Goal: Transaction & Acquisition: Purchase product/service

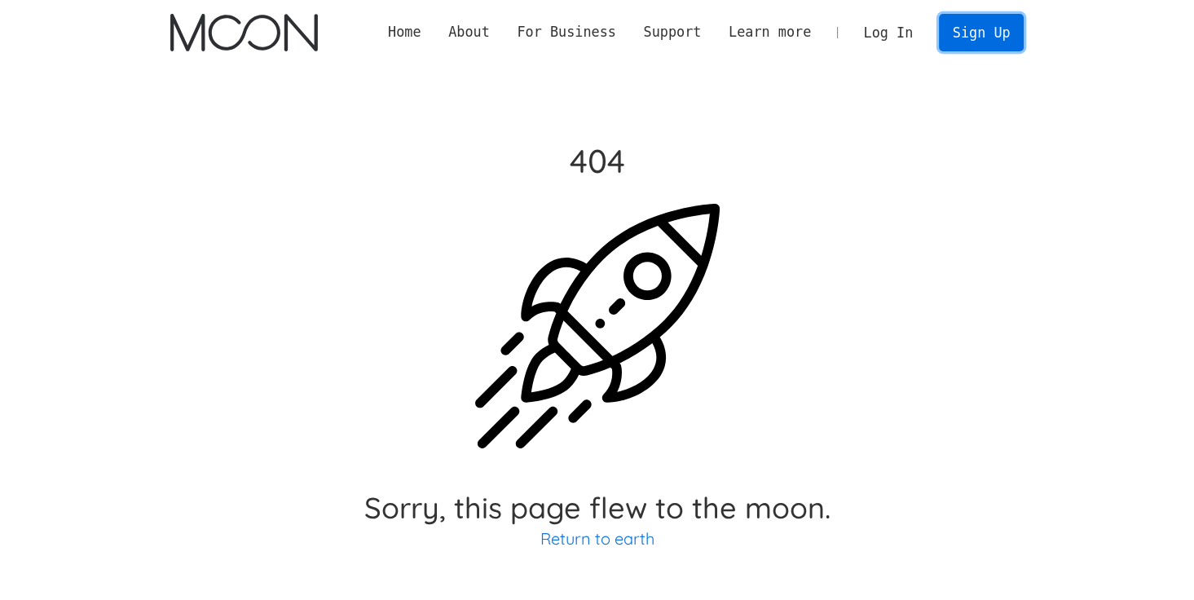
click at [1012, 22] on link "Sign Up" at bounding box center [981, 32] width 85 height 37
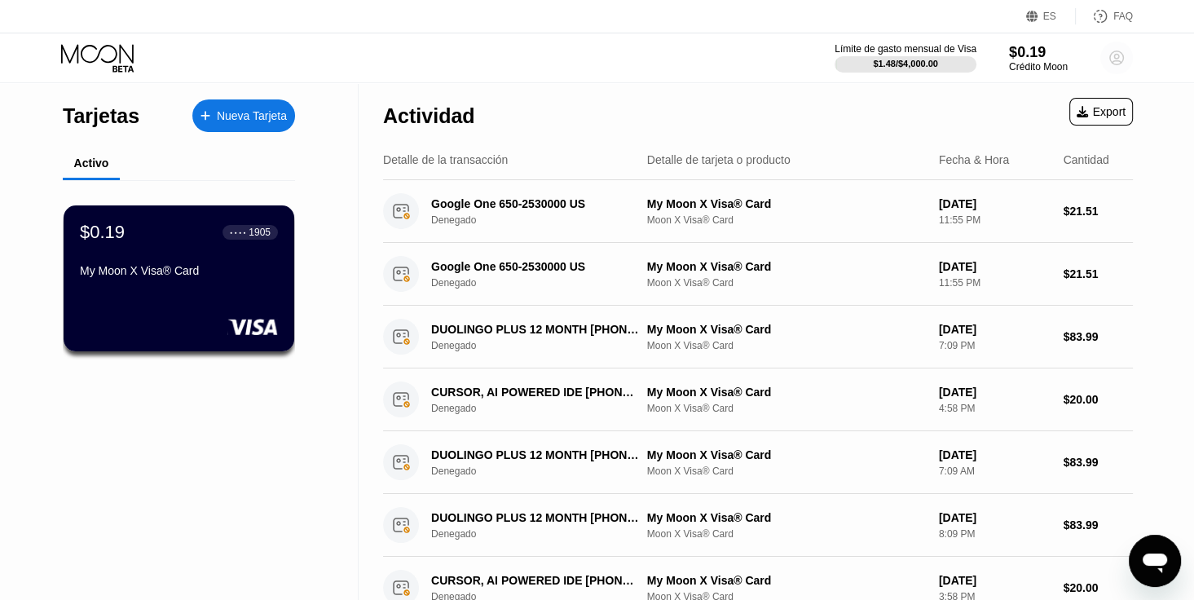
click at [1119, 63] on circle at bounding box center [1117, 58] width 33 height 33
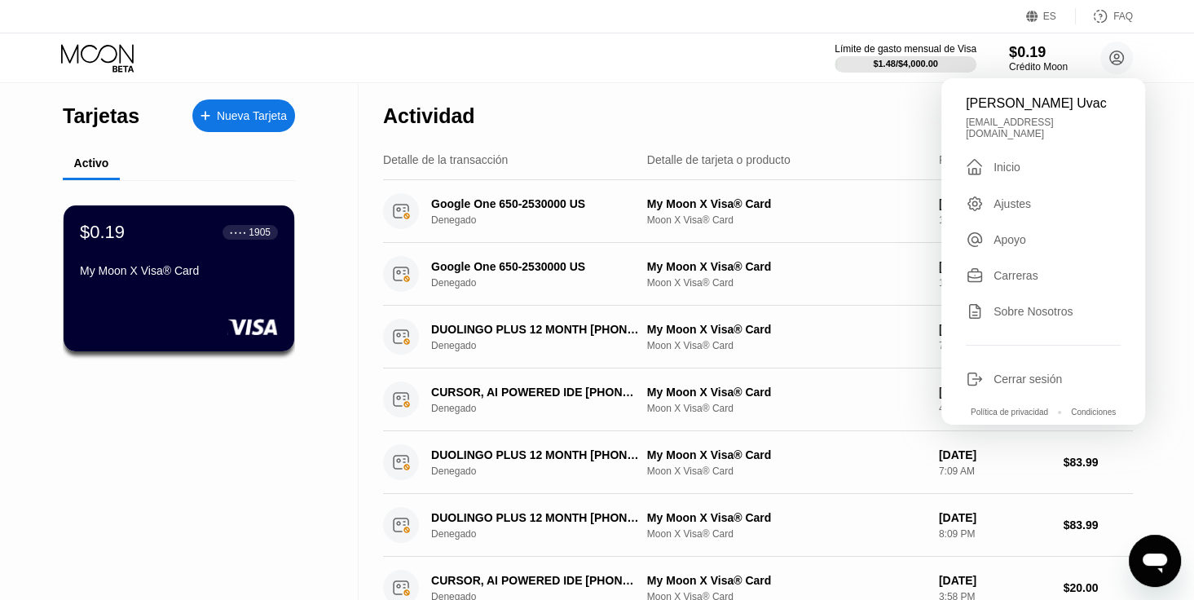
click at [1004, 376] on div "Cerrar sesión" at bounding box center [1028, 379] width 68 height 13
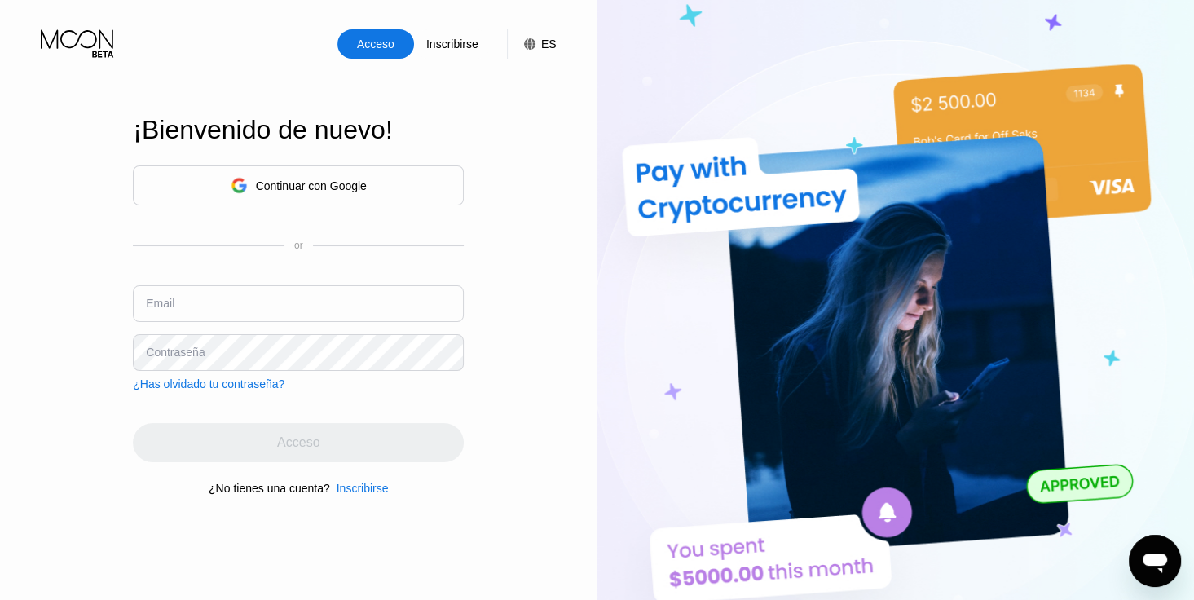
click at [236, 289] on input "text" at bounding box center [298, 303] width 331 height 37
click at [368, 505] on div "¡Bienvenido de nuevo! Continuar con Google or Email Contraseña ¿Has olvidado tu…" at bounding box center [298, 306] width 331 height 660
click at [373, 495] on div "Inscribirse" at bounding box center [363, 488] width 52 height 13
drag, startPoint x: 373, startPoint y: 496, endPoint x: 366, endPoint y: 489, distance: 9.8
click at [366, 489] on div "Inscribirse" at bounding box center [363, 488] width 52 height 13
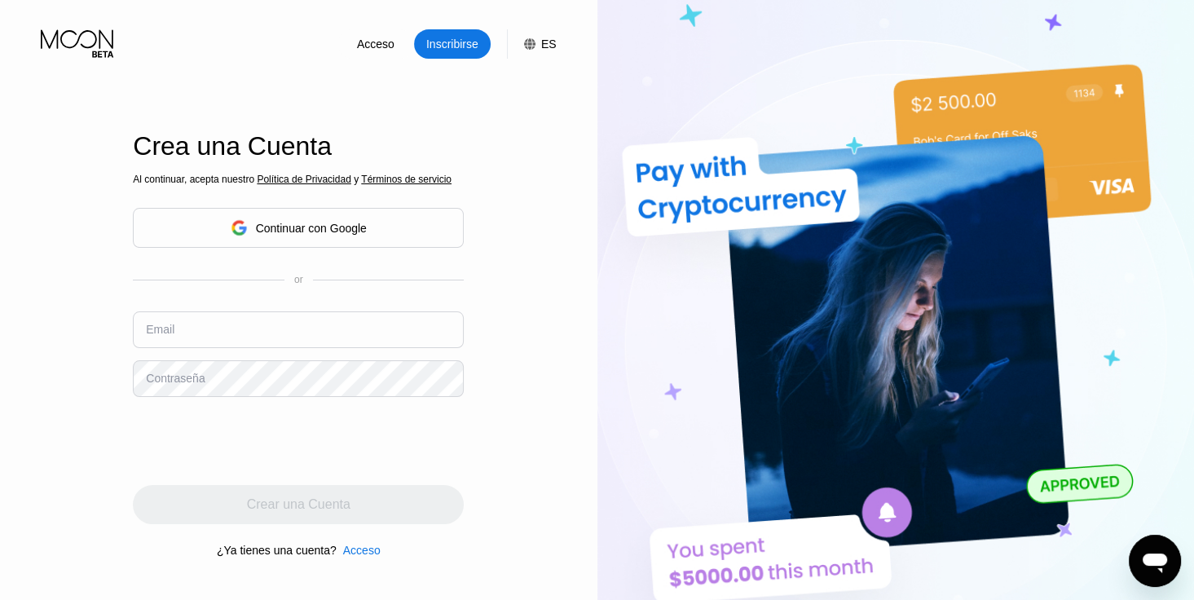
click at [247, 320] on input "text" at bounding box center [298, 329] width 331 height 37
type input "[EMAIL_ADDRESS][DOMAIN_NAME]"
click at [207, 333] on input "[EMAIL_ADDRESS][DOMAIN_NAME]" at bounding box center [298, 329] width 331 height 37
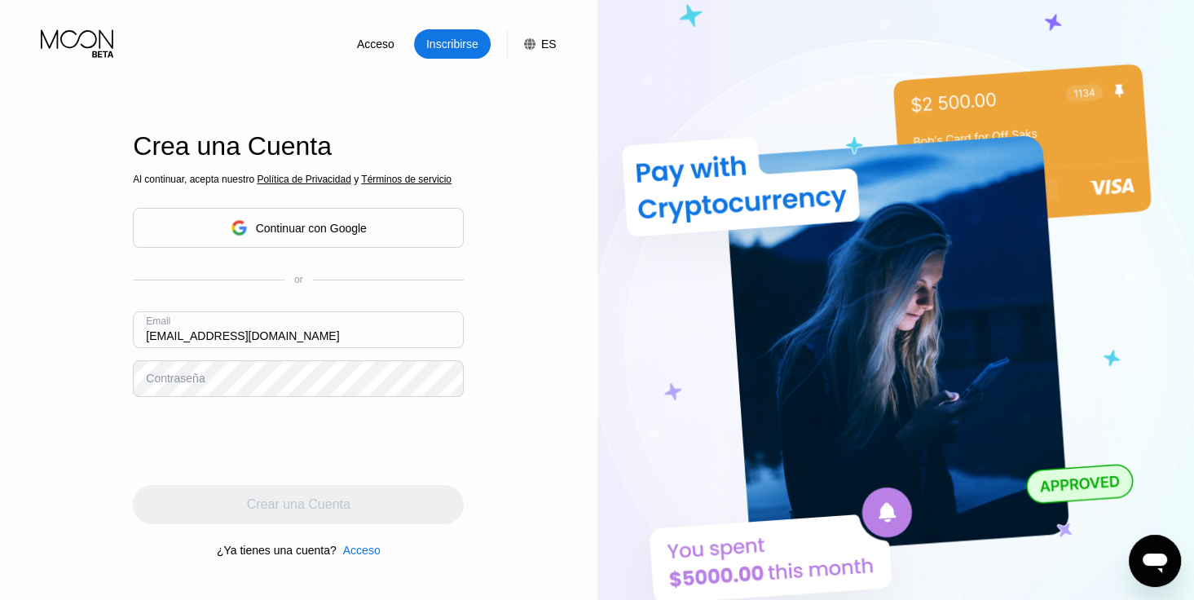
click at [449, 457] on div at bounding box center [298, 441] width 331 height 64
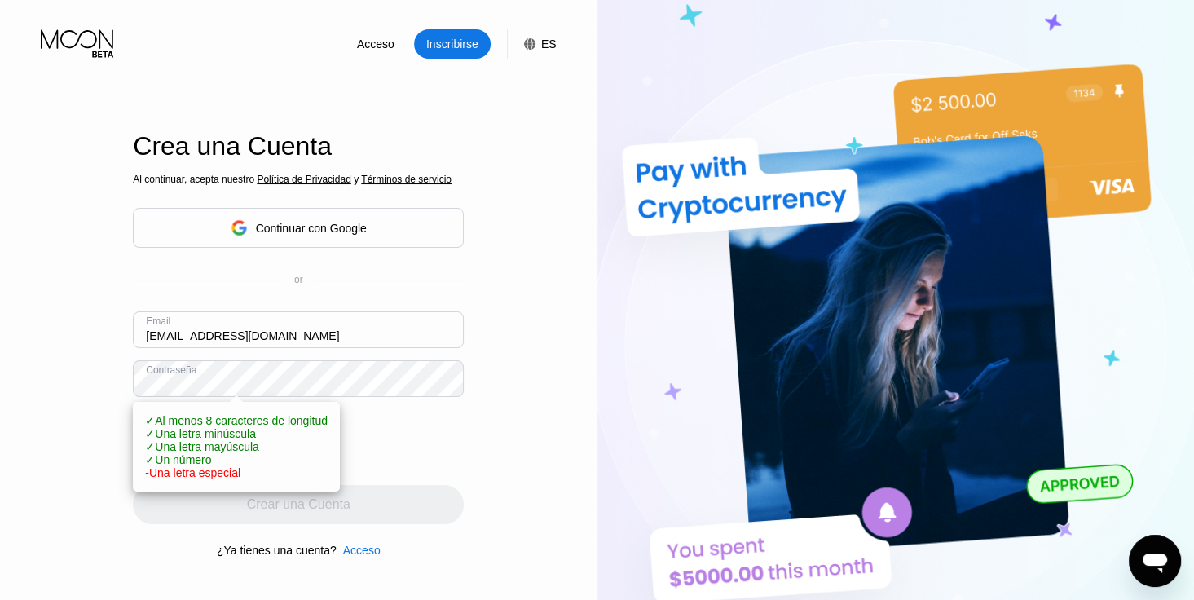
drag, startPoint x: 468, startPoint y: 479, endPoint x: 448, endPoint y: 435, distance: 48.2
click at [474, 478] on div "Acceso Inscribirse ES Idioma Español Ahorrar Crea una Cuenta Al continuar, acep…" at bounding box center [299, 330] width 598 height 660
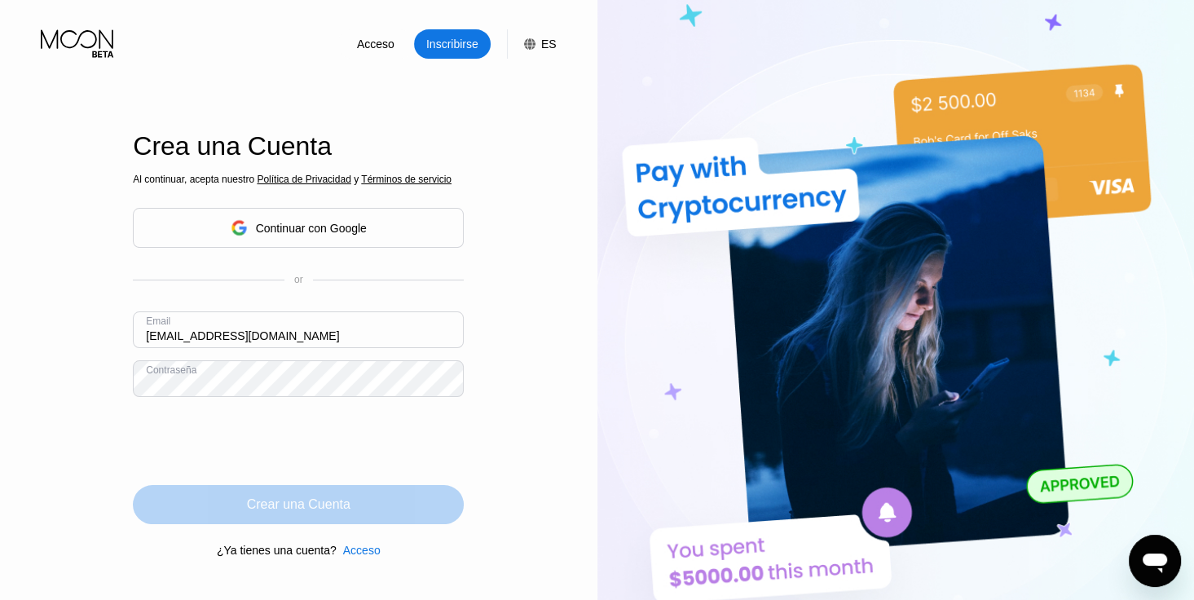
click at [321, 502] on div "Crear una Cuenta" at bounding box center [299, 504] width 104 height 16
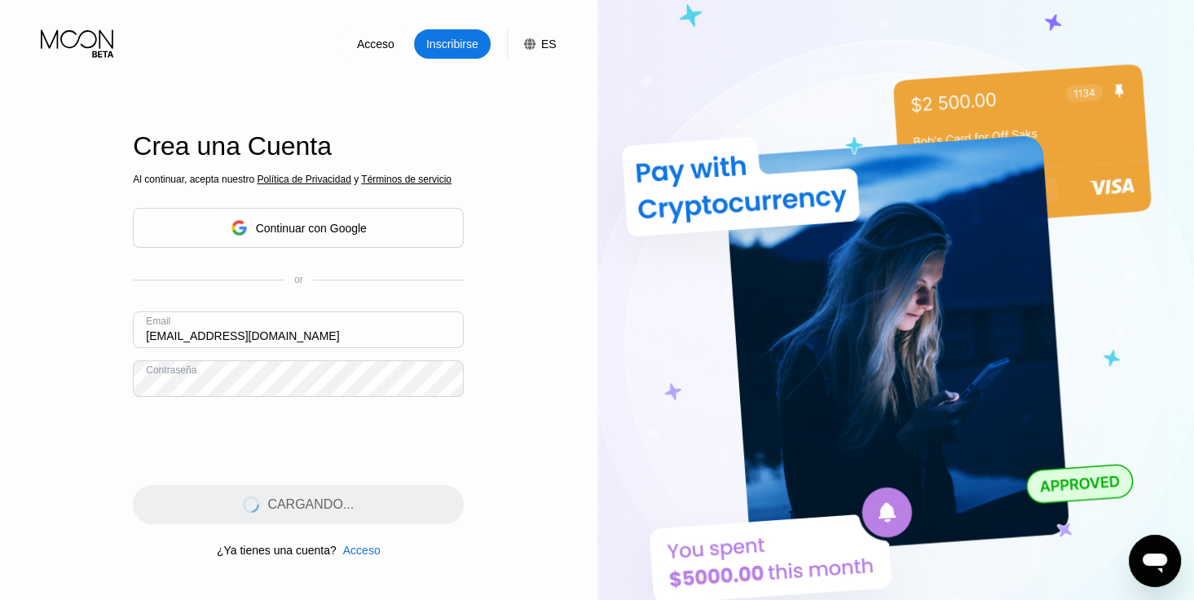
click at [473, 447] on div "Acceso Inscribirse ES Idioma Español Ahorrar Crea una Cuenta Al continuar, acep…" at bounding box center [299, 330] width 598 height 660
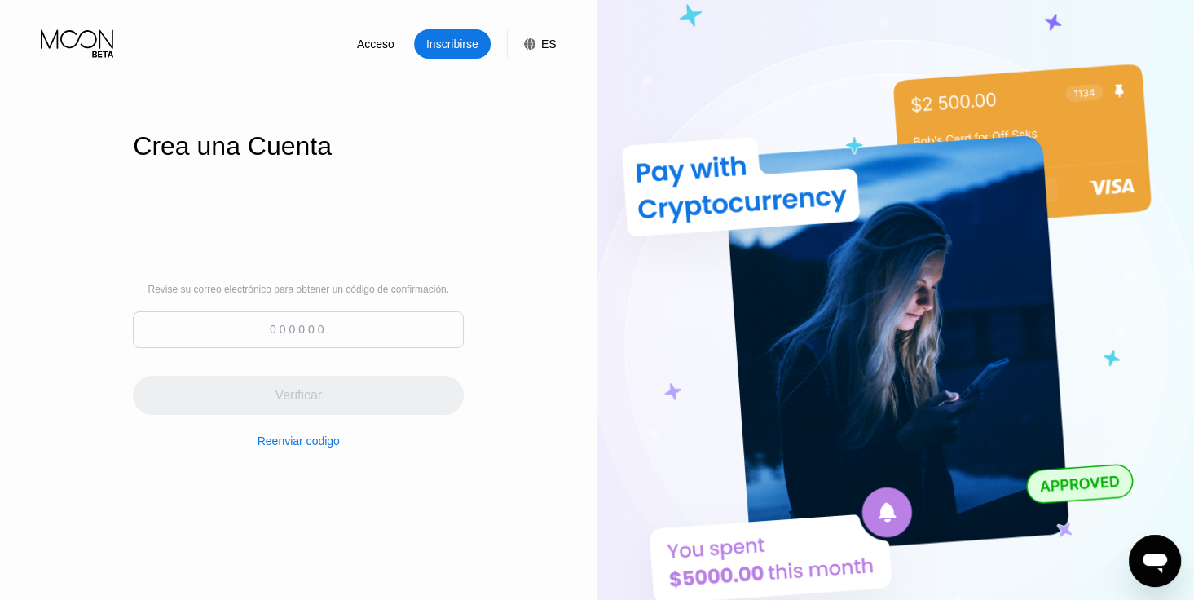
click at [258, 327] on input at bounding box center [298, 329] width 331 height 37
paste input "150014"
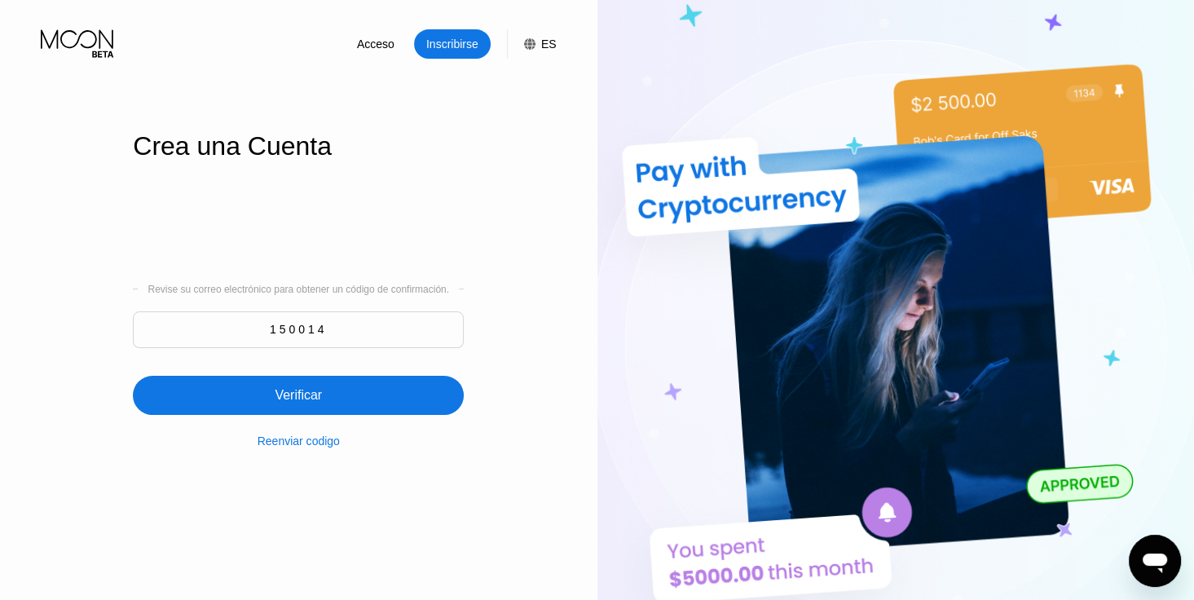
type input "150014"
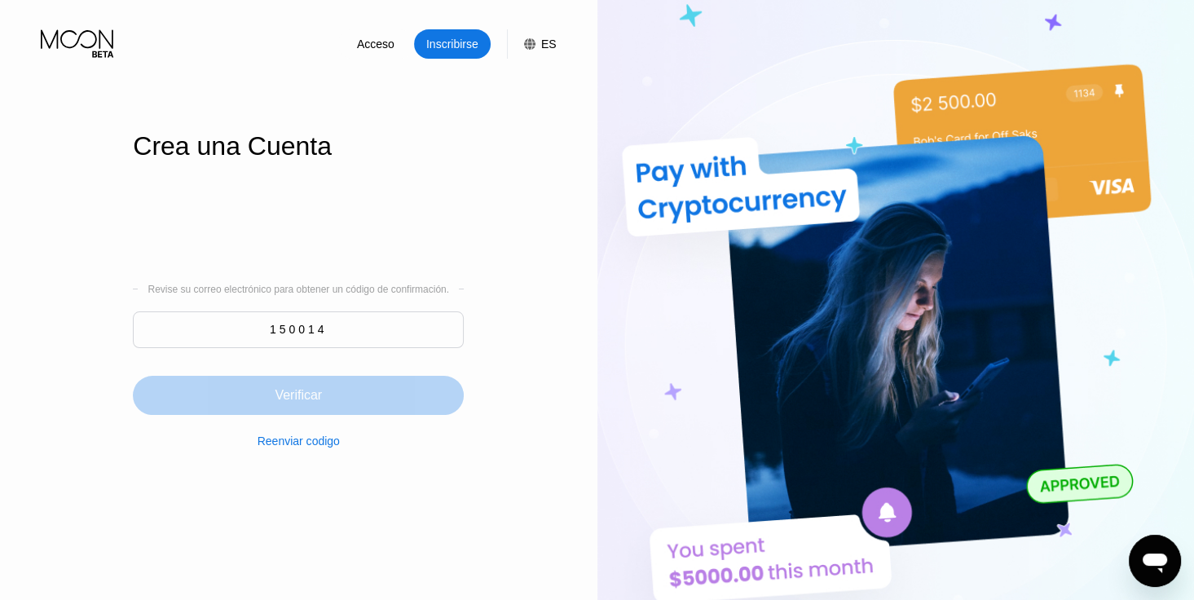
click at [293, 379] on div "Verificar" at bounding box center [298, 395] width 331 height 39
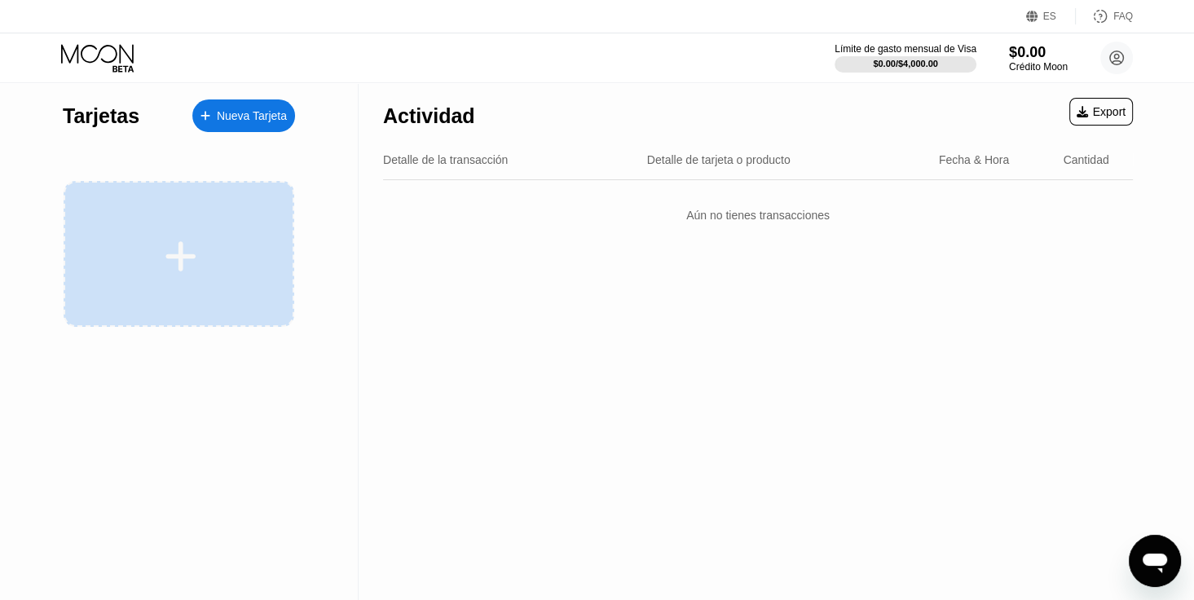
click at [174, 218] on div at bounding box center [179, 254] width 231 height 146
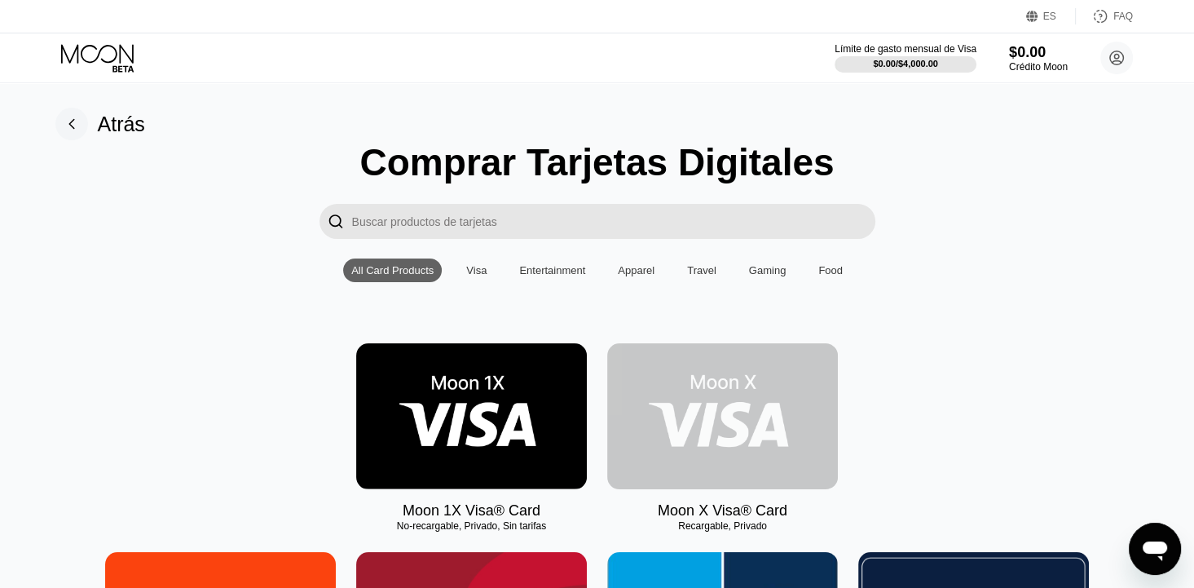
click at [770, 437] on img at bounding box center [722, 416] width 231 height 146
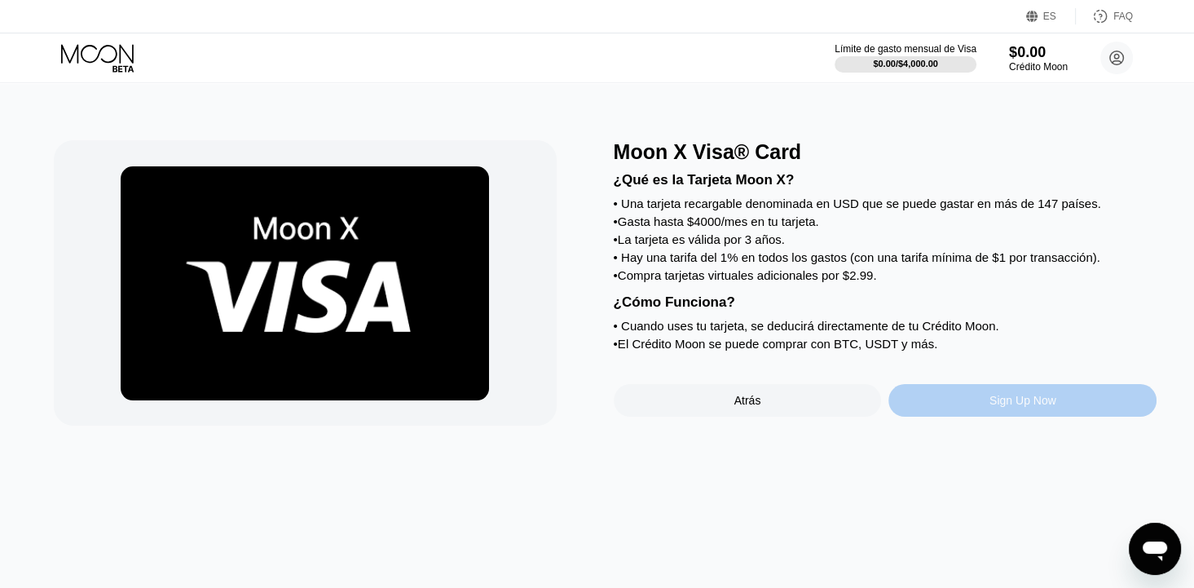
click at [951, 417] on div "Sign Up Now" at bounding box center [1023, 400] width 268 height 33
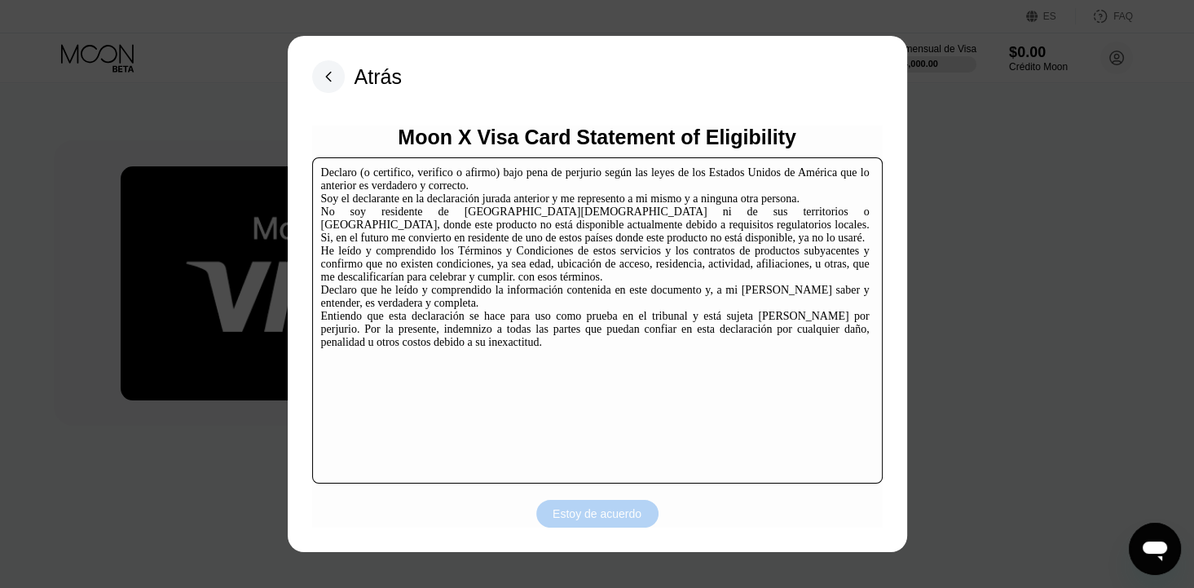
click at [594, 521] on div "Estoy de acuerdo" at bounding box center [597, 513] width 89 height 15
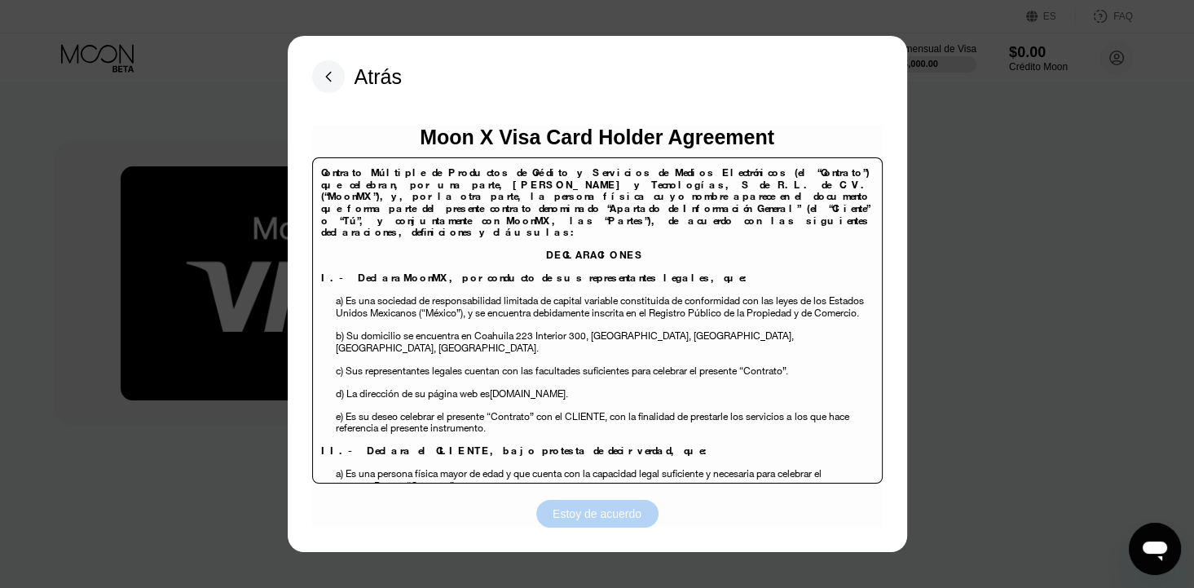
click at [571, 517] on div "Estoy de acuerdo" at bounding box center [597, 513] width 89 height 15
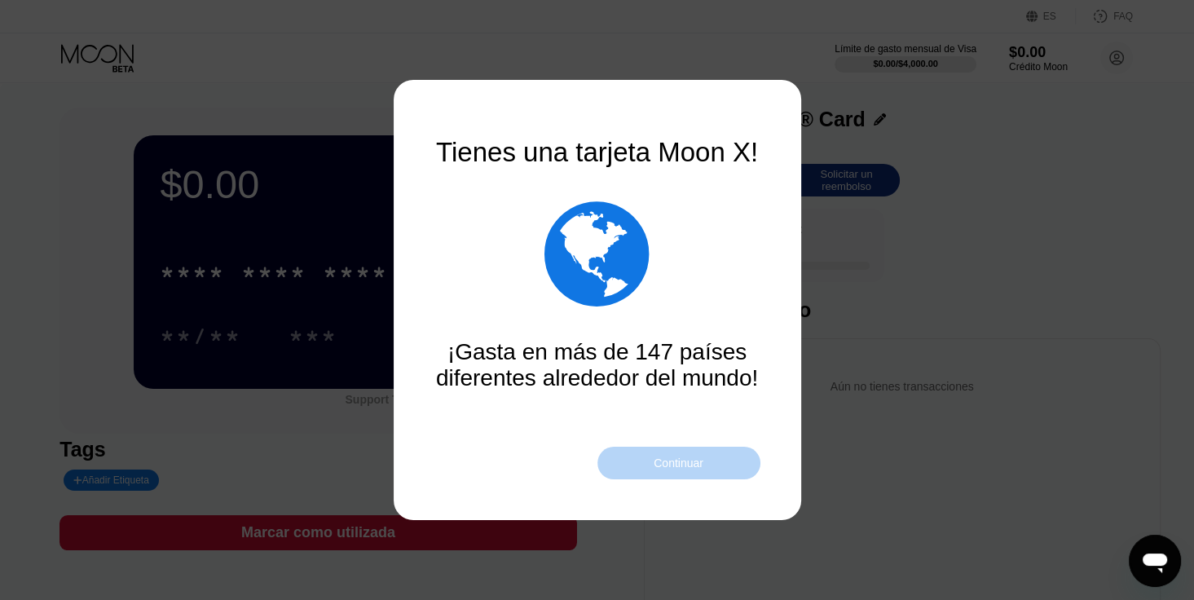
click at [659, 469] on div "Continuar" at bounding box center [679, 463] width 50 height 13
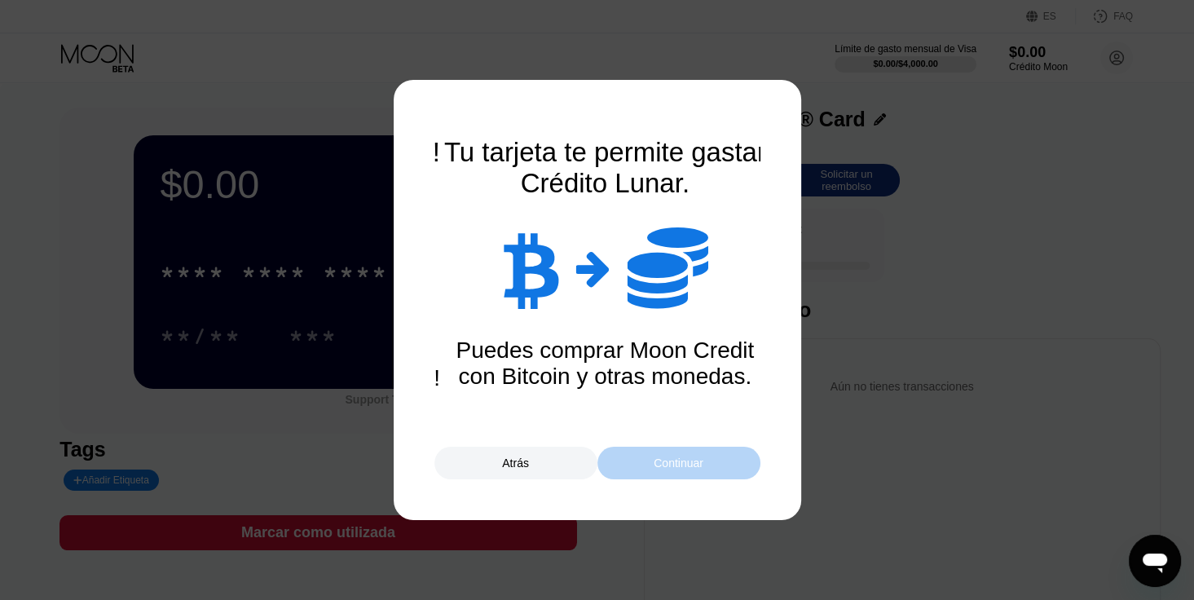
click at [656, 470] on div "Continuar" at bounding box center [679, 463] width 50 height 13
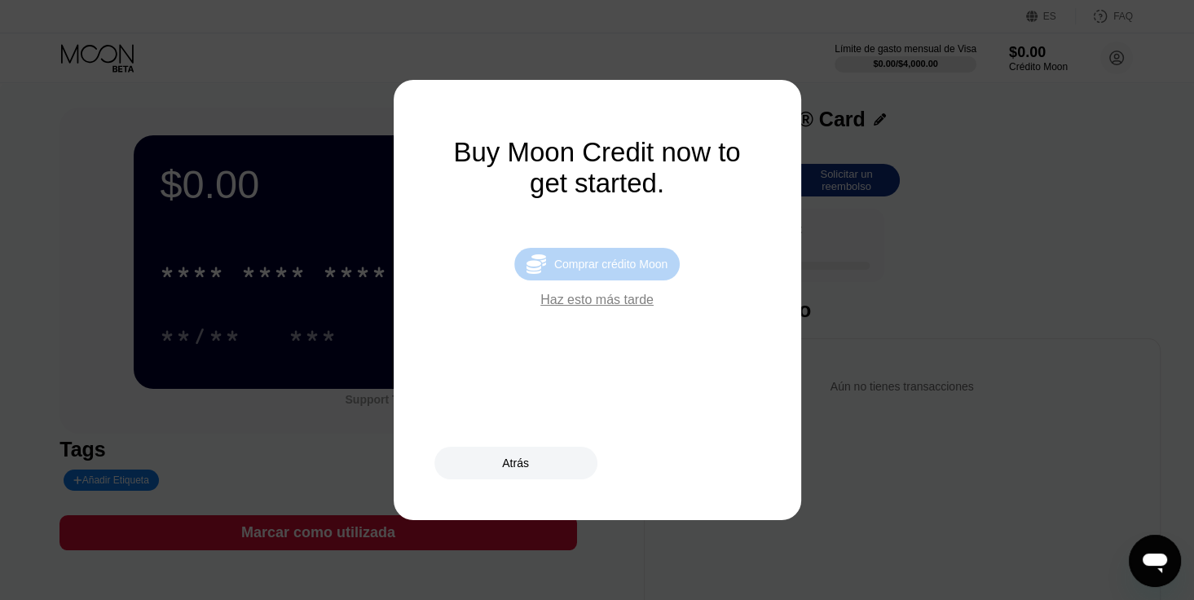
click at [576, 271] on div "Comprar crédito Moon" at bounding box center [610, 264] width 113 height 13
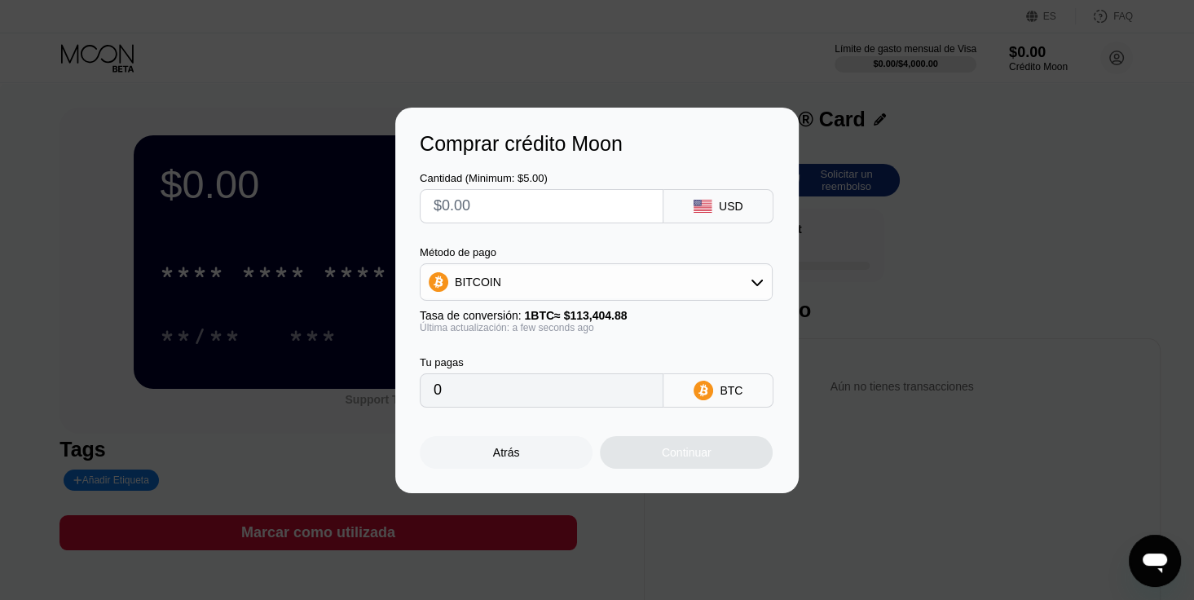
click at [523, 209] on input "text" at bounding box center [542, 206] width 216 height 33
type input "$2"
type input "0.00001764"
type input "$20"
type input "0.00017636"
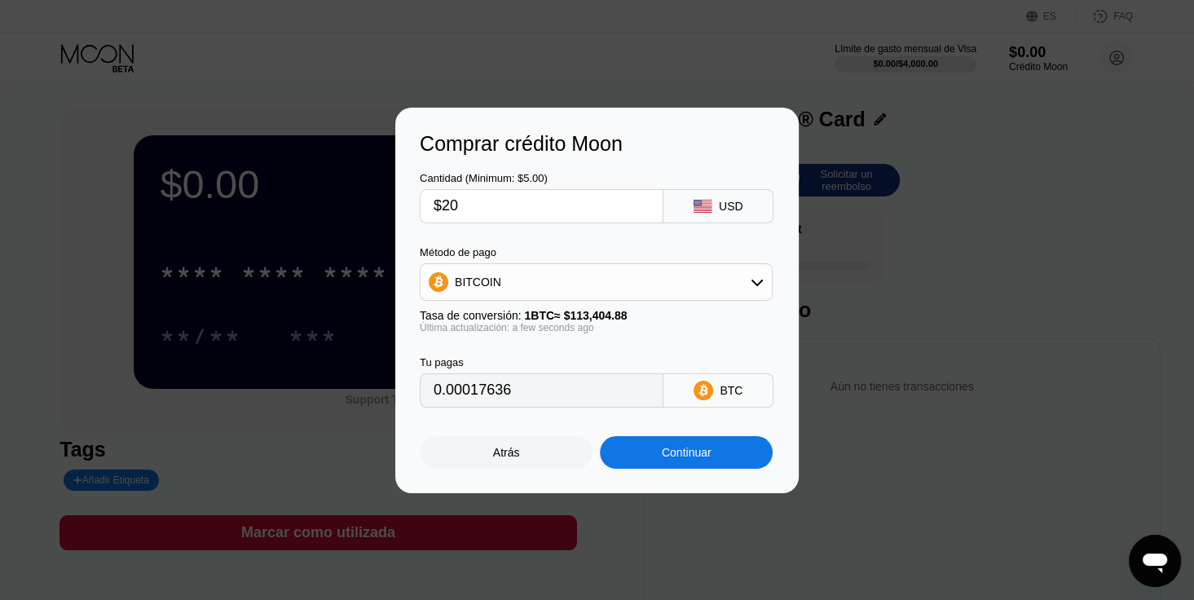
type input "$20"
click at [595, 274] on div "BITCOIN" at bounding box center [596, 282] width 351 height 33
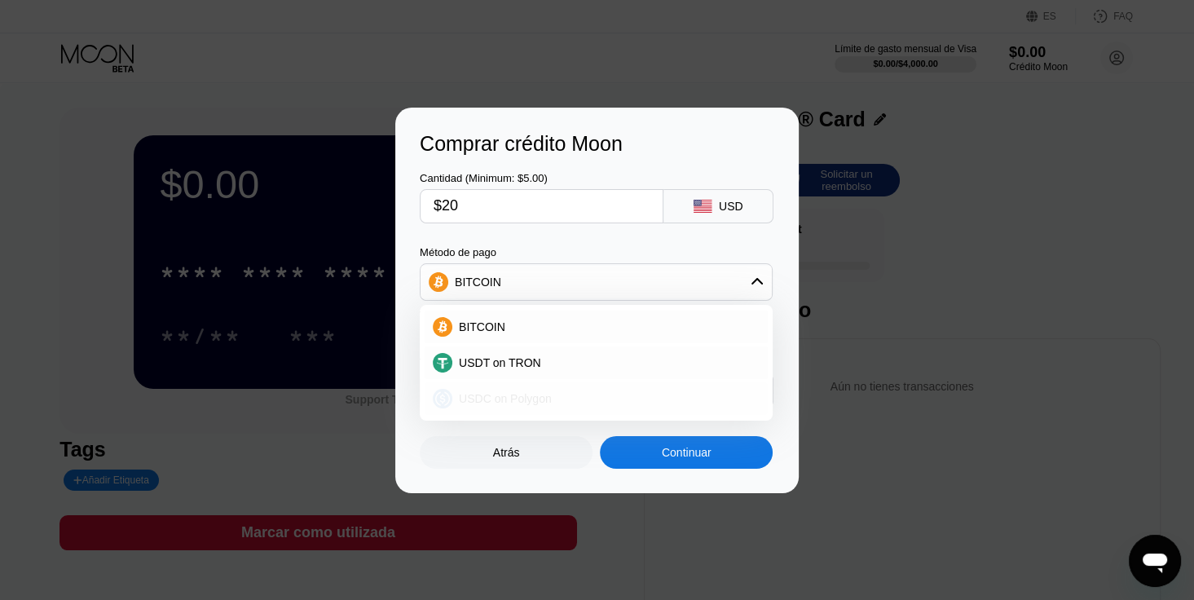
click at [528, 395] on span "USDC on Polygon" at bounding box center [505, 398] width 93 height 13
type input "20.00000000"
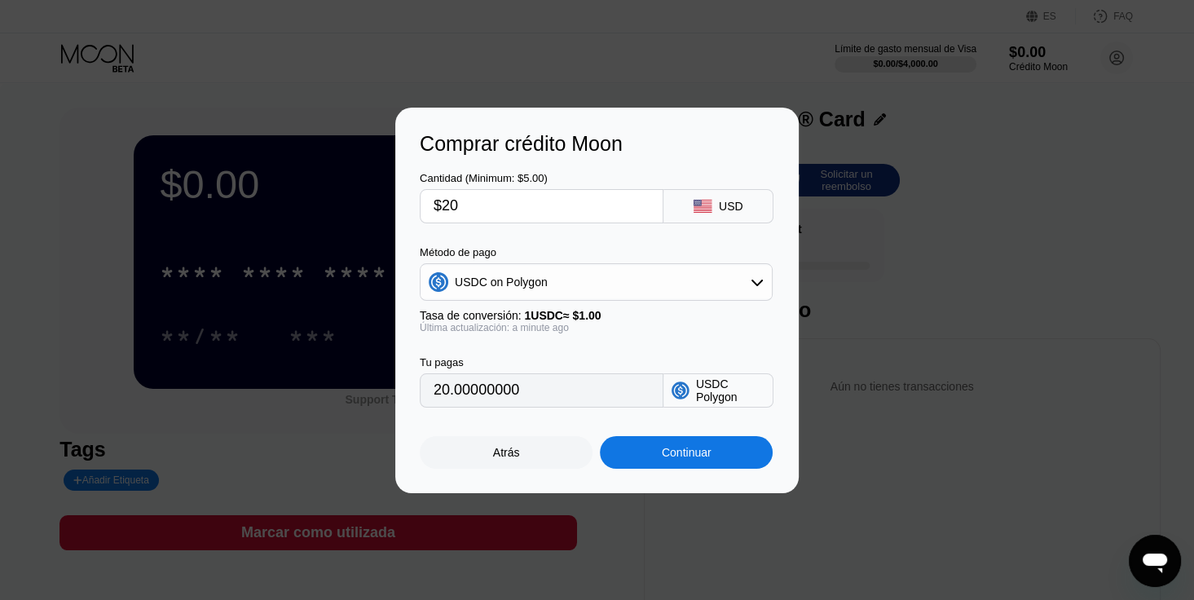
click at [520, 208] on input "$20" at bounding box center [542, 206] width 216 height 33
type input "0"
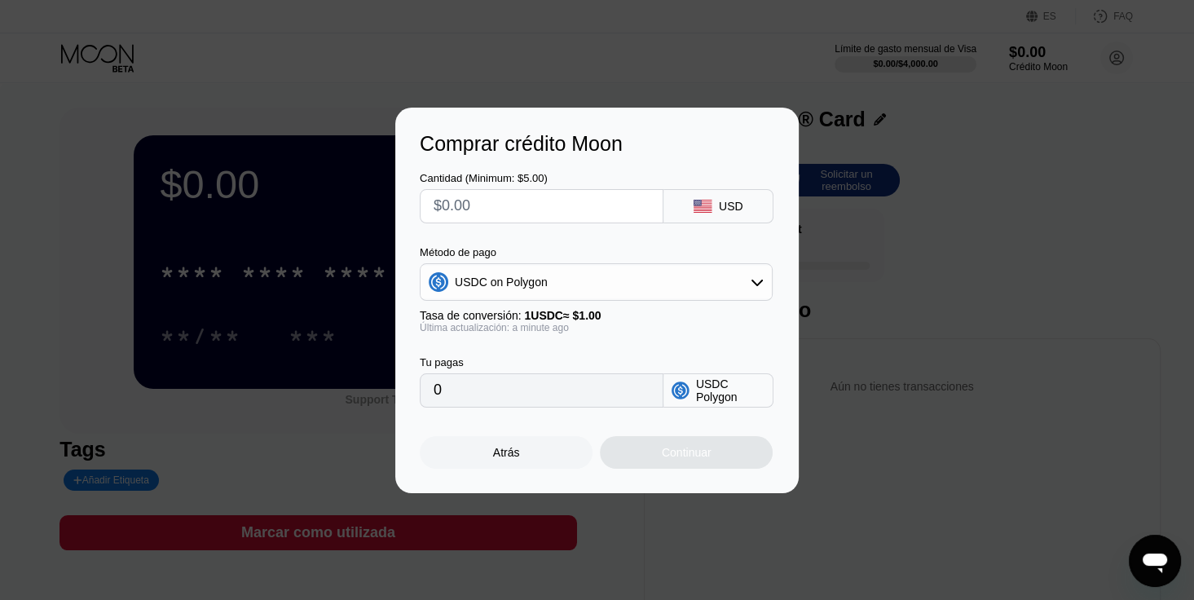
type input "$2"
type input "2.00000000"
type input "$29"
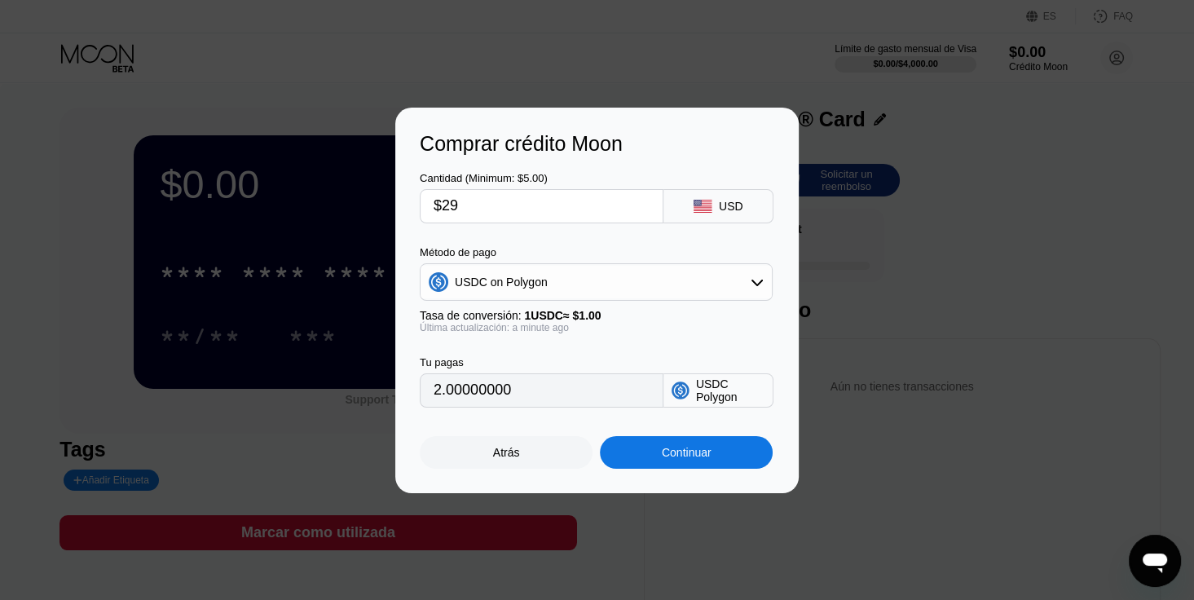
type input "29.00000000"
type input "$2"
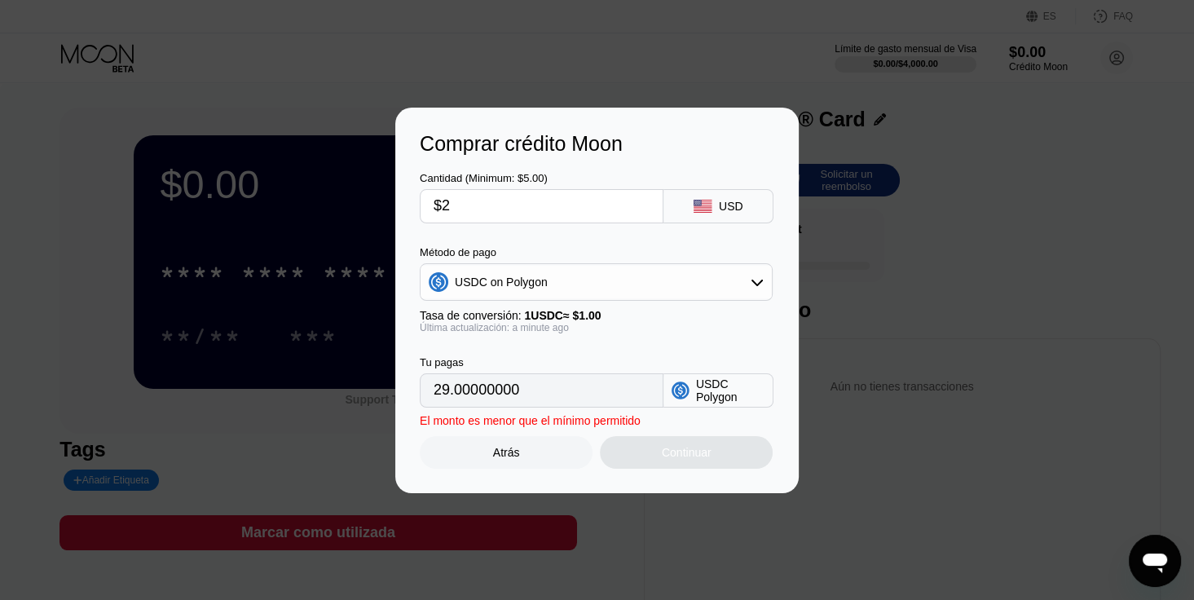
type input "2.00000000"
type input "$20"
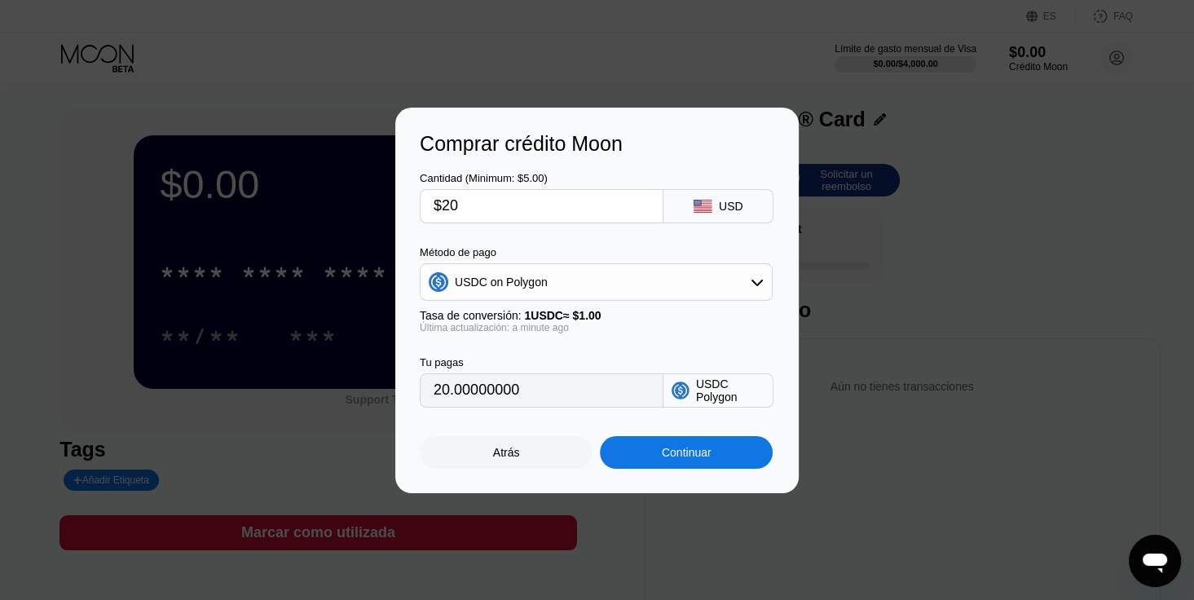
click at [470, 271] on div "USDC on Polygon" at bounding box center [596, 282] width 351 height 33
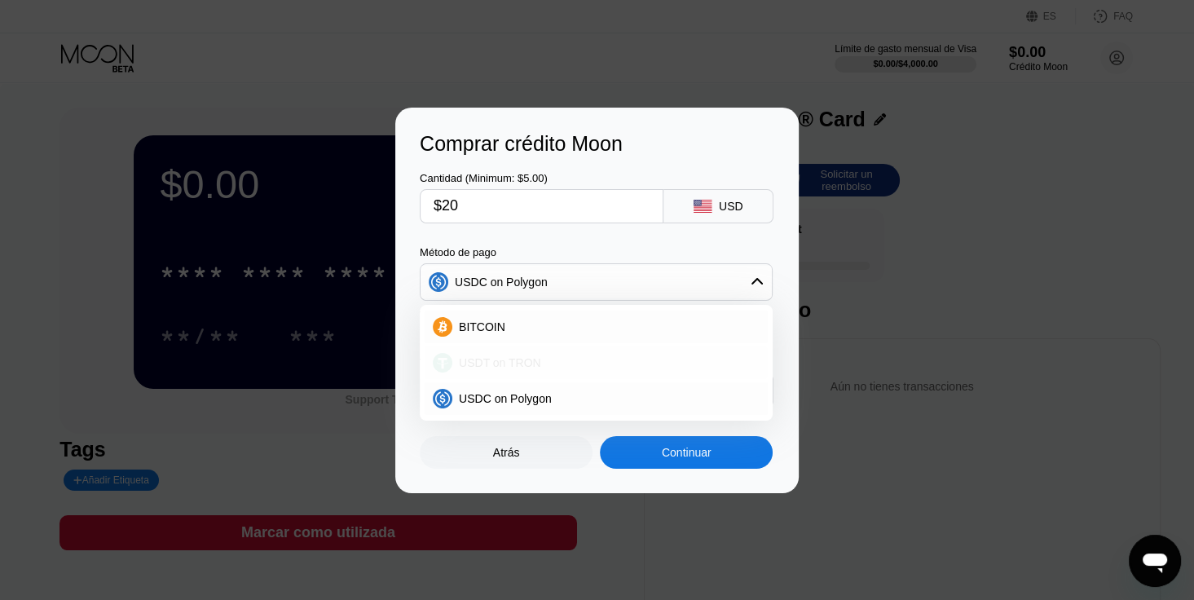
click at [483, 364] on span "USDT on TRON" at bounding box center [500, 362] width 82 height 13
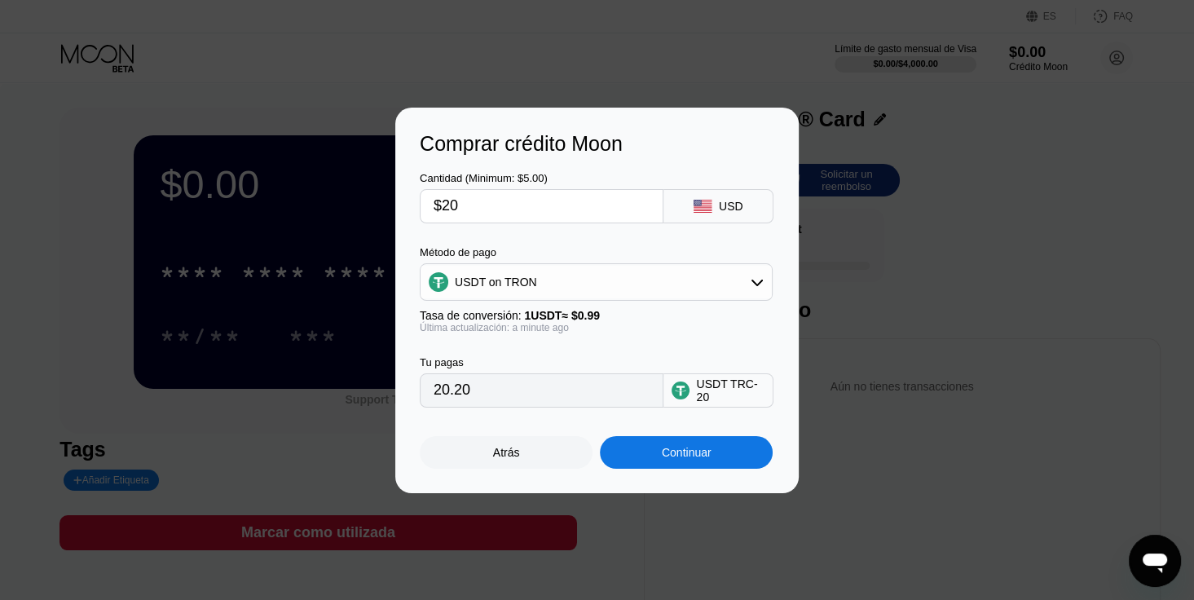
click at [505, 287] on div "USDT on TRON" at bounding box center [496, 282] width 82 height 13
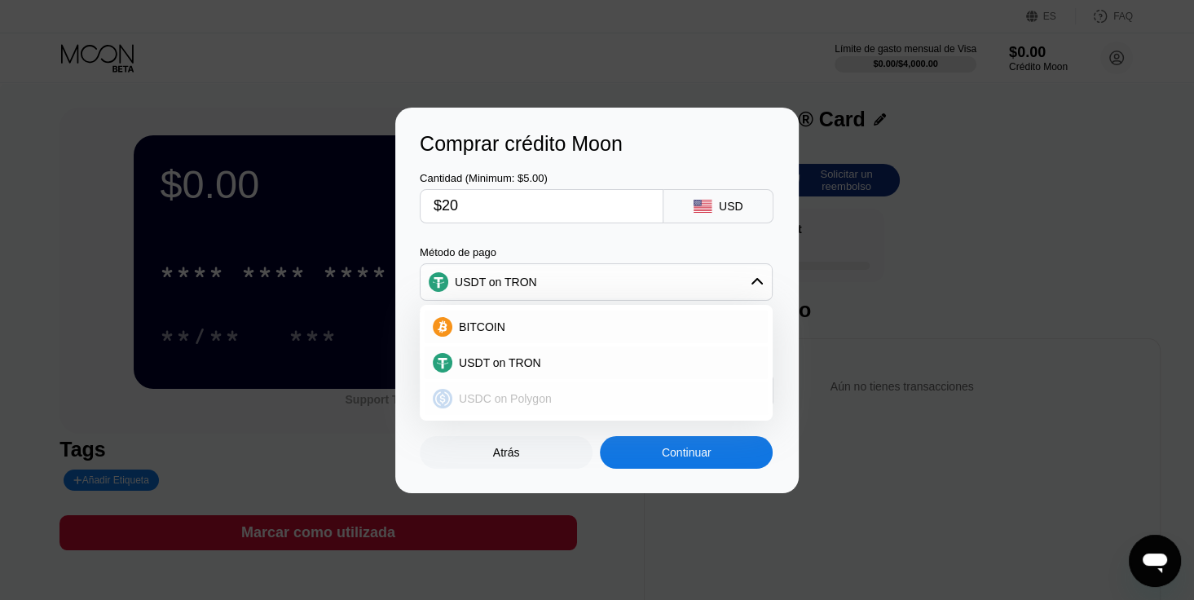
click at [483, 388] on div "USDC on Polygon" at bounding box center [596, 398] width 343 height 33
type input "20.00000000"
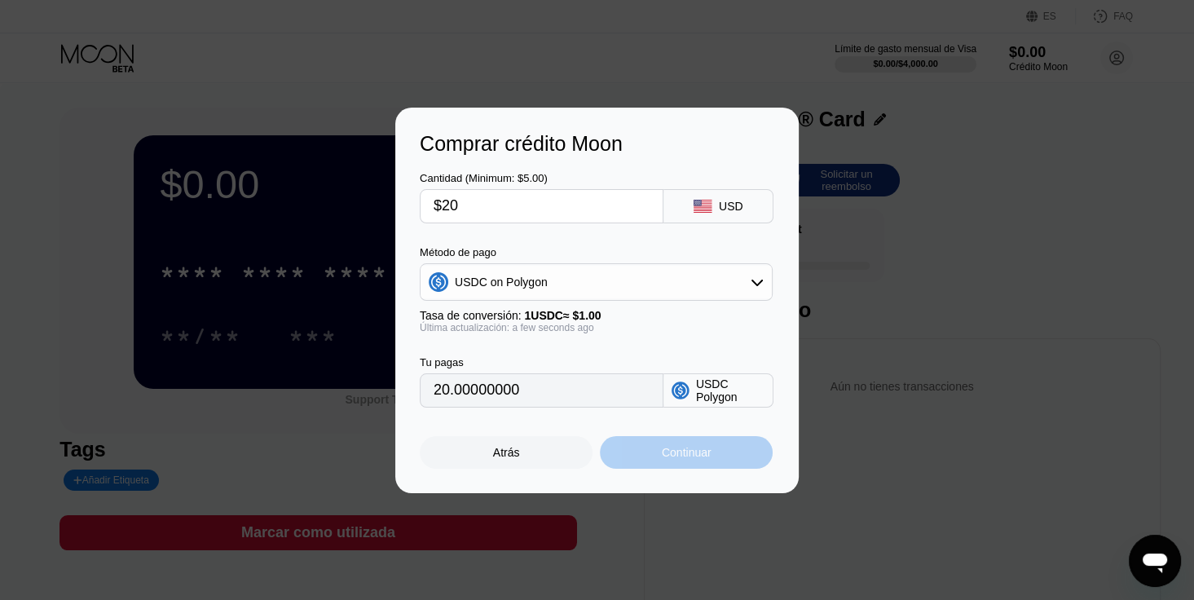
click at [679, 450] on div "Continuar" at bounding box center [687, 452] width 50 height 13
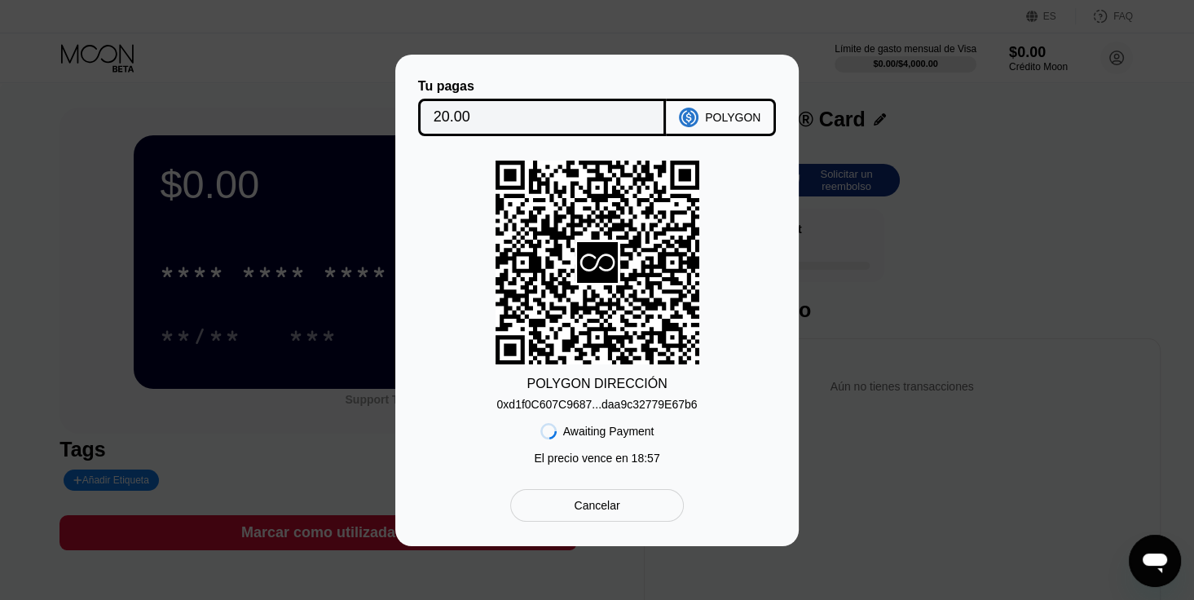
click at [598, 398] on div "0xd1f0C607C9687...daa9c32779E67b6" at bounding box center [597, 404] width 201 height 13
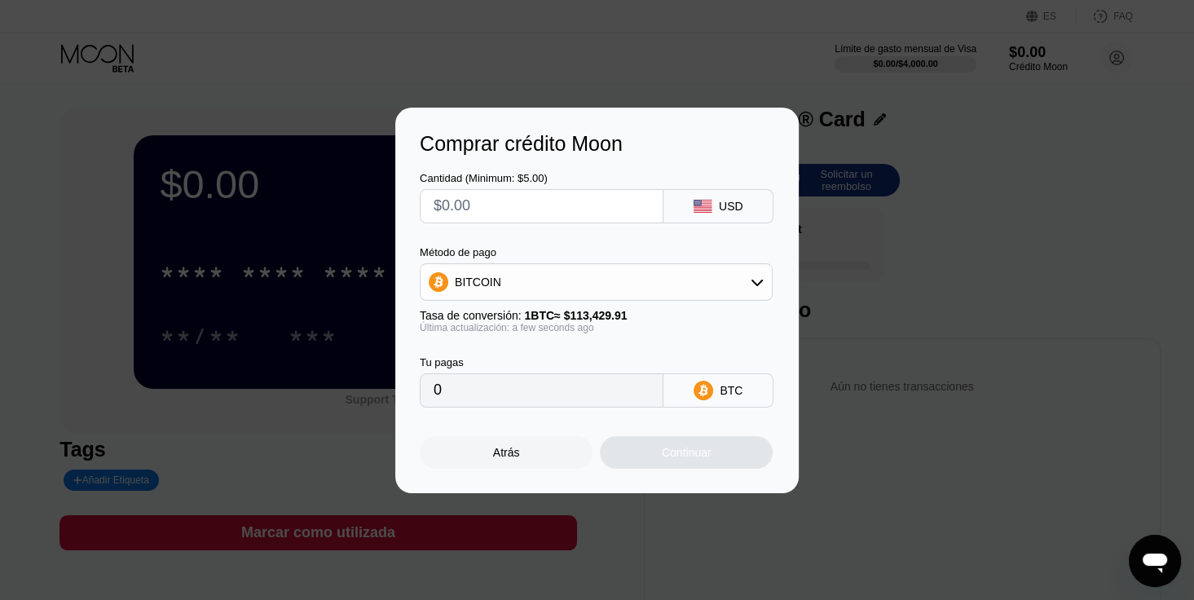
click at [514, 458] on div "Atrás" at bounding box center [506, 452] width 27 height 13
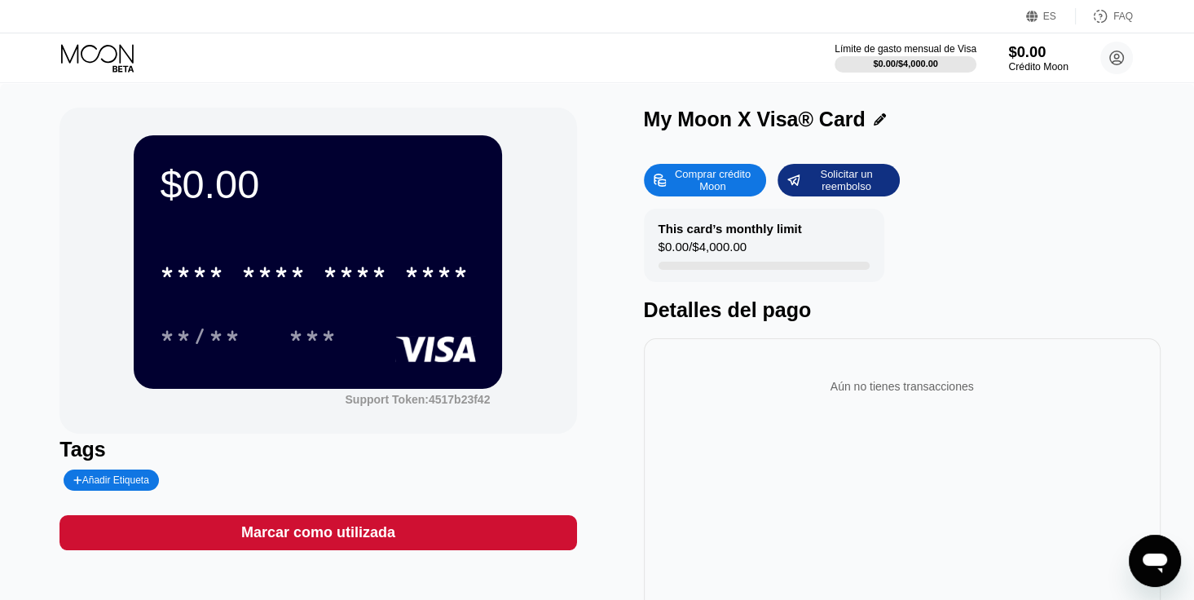
click at [1022, 45] on div "$0.00" at bounding box center [1038, 51] width 60 height 17
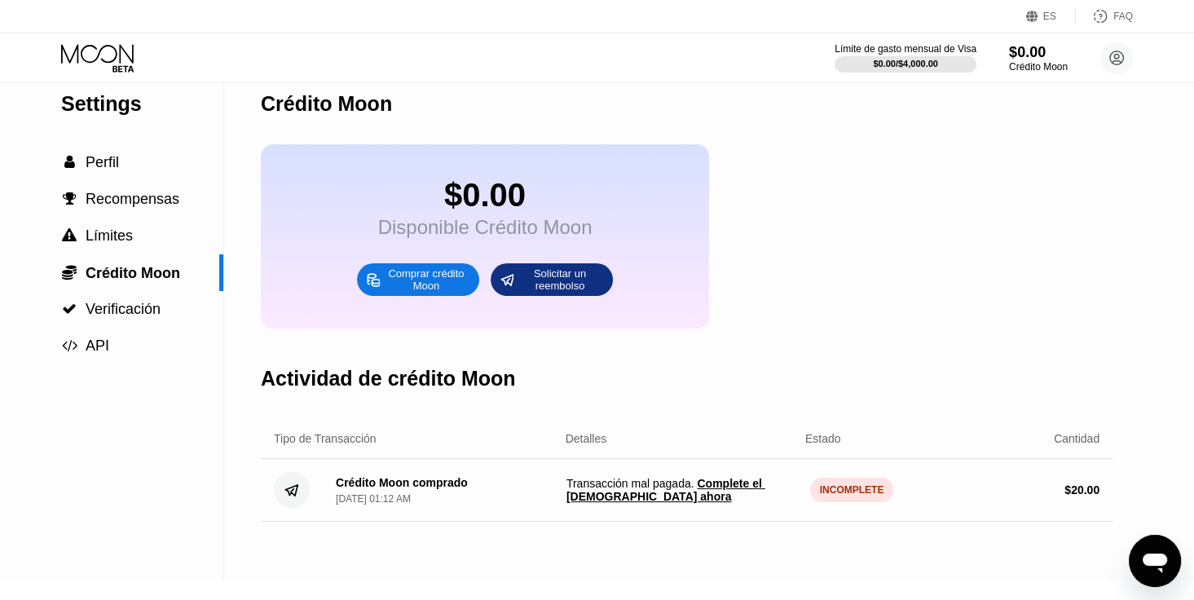
scroll to position [248, 0]
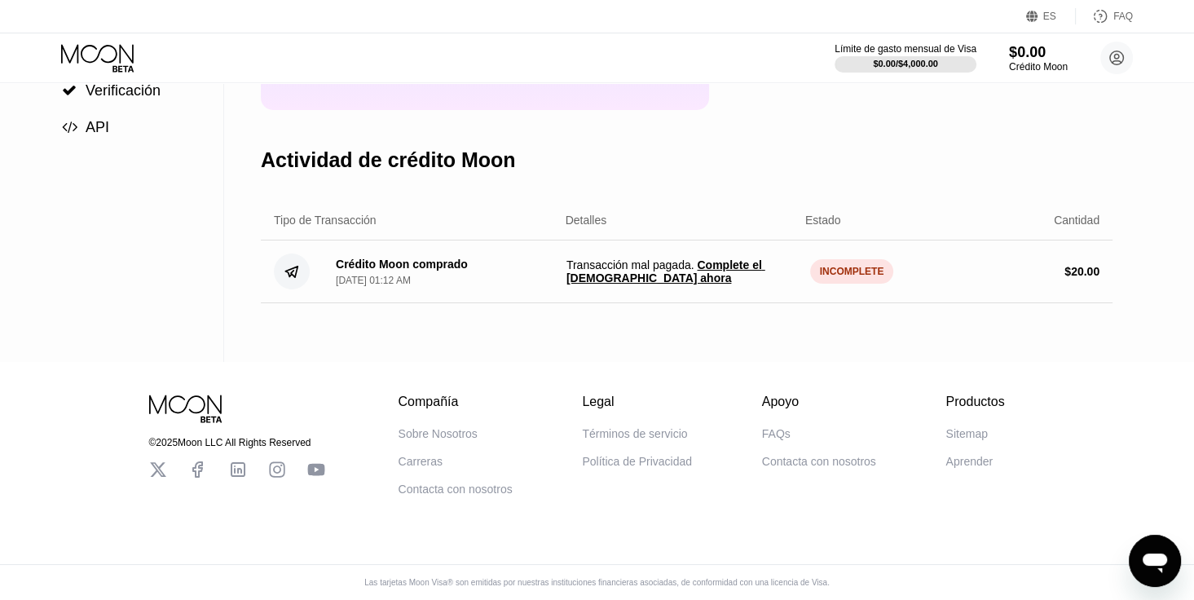
click at [731, 272] on span "Complete el [DEMOGRAPHIC_DATA] ahora" at bounding box center [666, 271] width 199 height 26
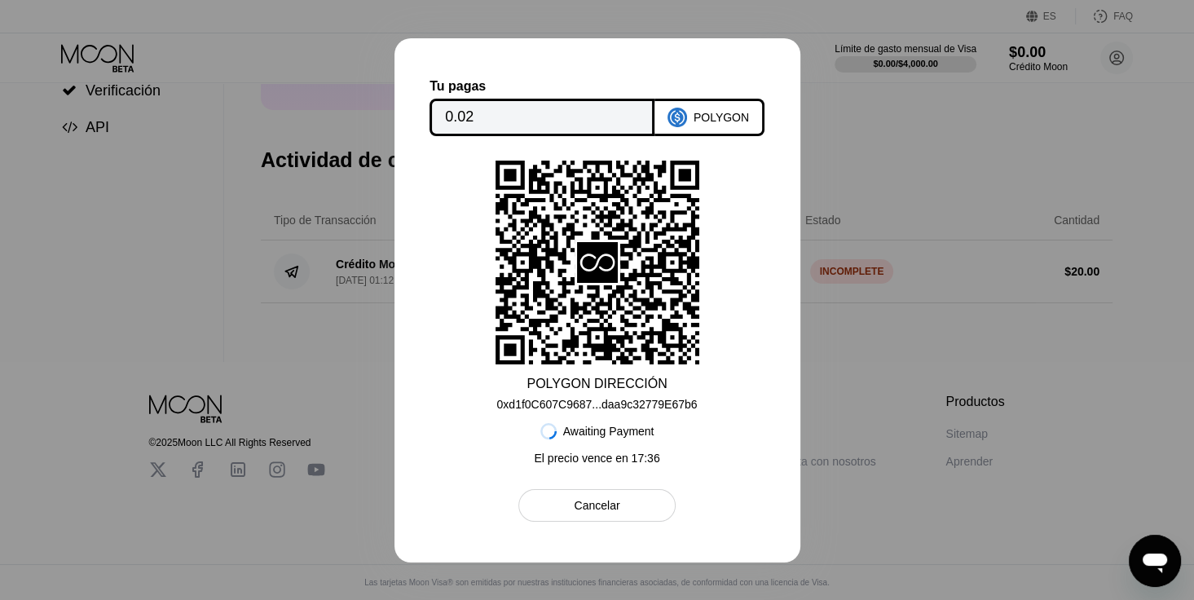
click at [631, 404] on div "0xd1f0C607C9687...daa9c32779E67b6" at bounding box center [597, 404] width 201 height 13
click at [632, 300] on icon at bounding box center [598, 262] width 204 height 200
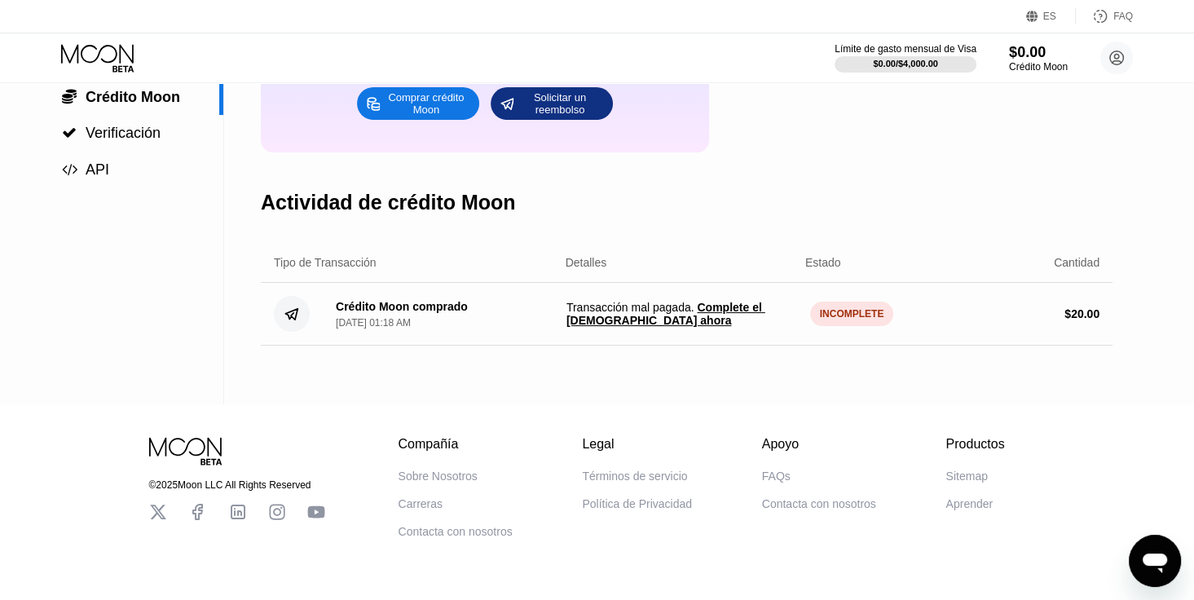
scroll to position [166, 0]
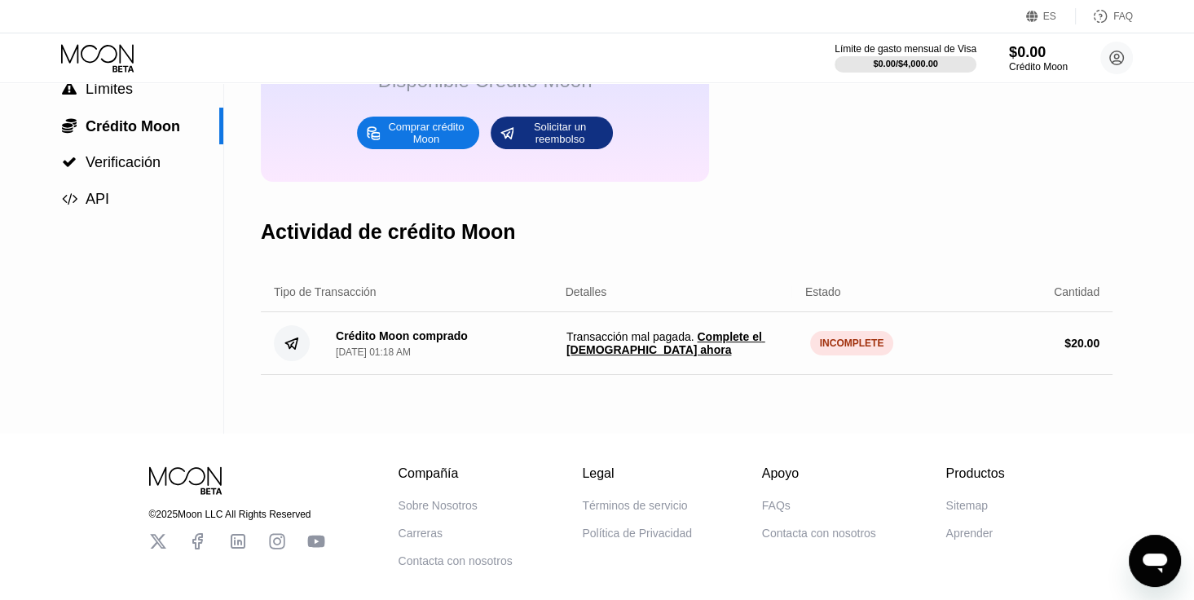
click at [437, 422] on div "Crédito Moon $0.00 Disponible Crédito Moon Comprar crédito Moon Solicitar un re…" at bounding box center [687, 175] width 852 height 517
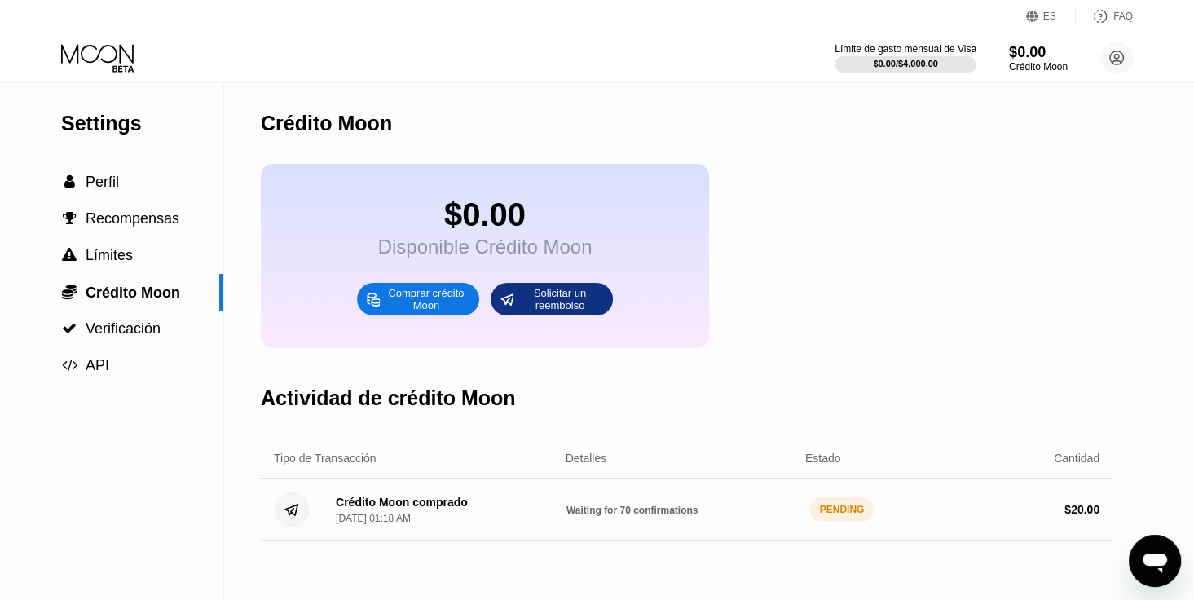
click at [764, 399] on div "Actividad de crédito Moon" at bounding box center [687, 398] width 852 height 81
click at [100, 363] on span "API" at bounding box center [98, 365] width 24 height 16
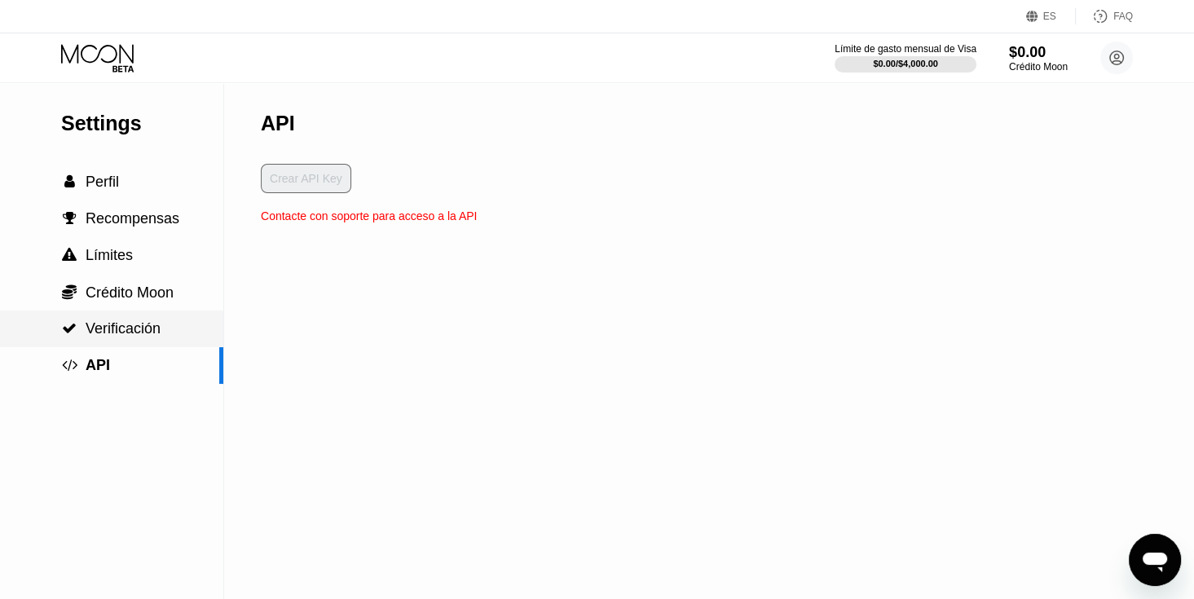
click at [157, 320] on div " Verificación" at bounding box center [111, 329] width 223 height 37
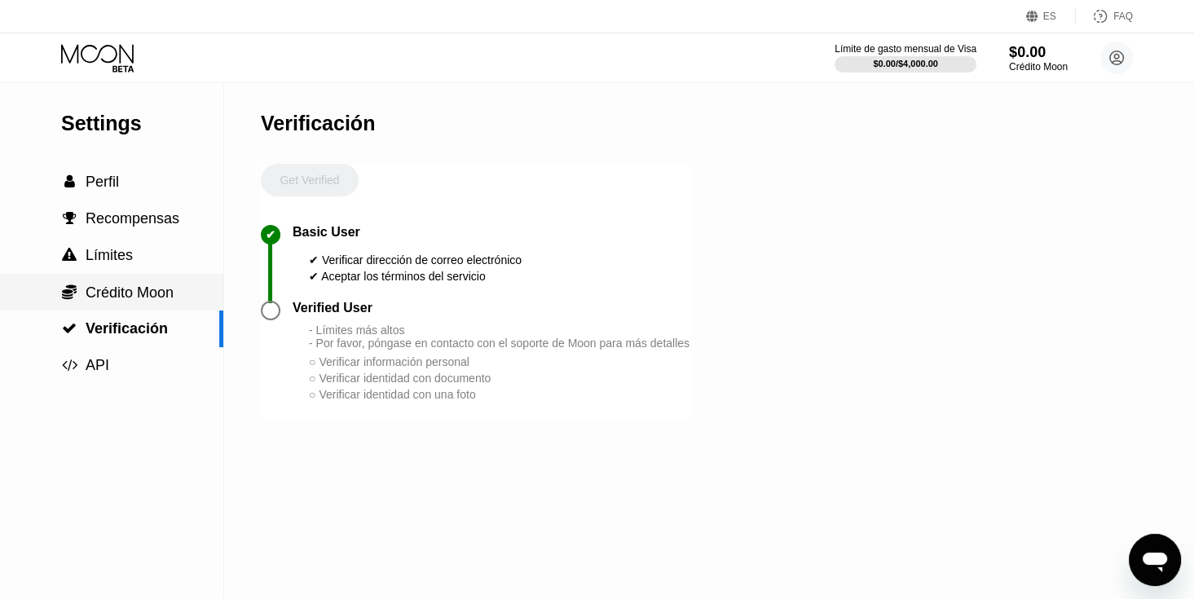
click at [141, 301] on span "Crédito Moon" at bounding box center [130, 293] width 88 height 16
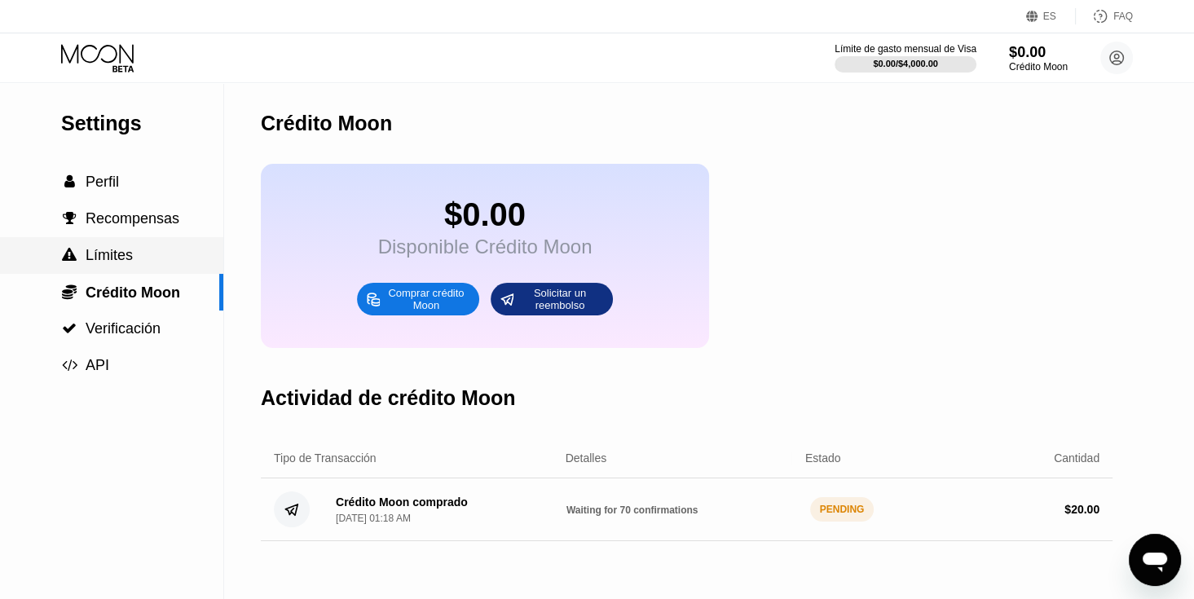
click at [121, 272] on div " Límites" at bounding box center [111, 255] width 223 height 37
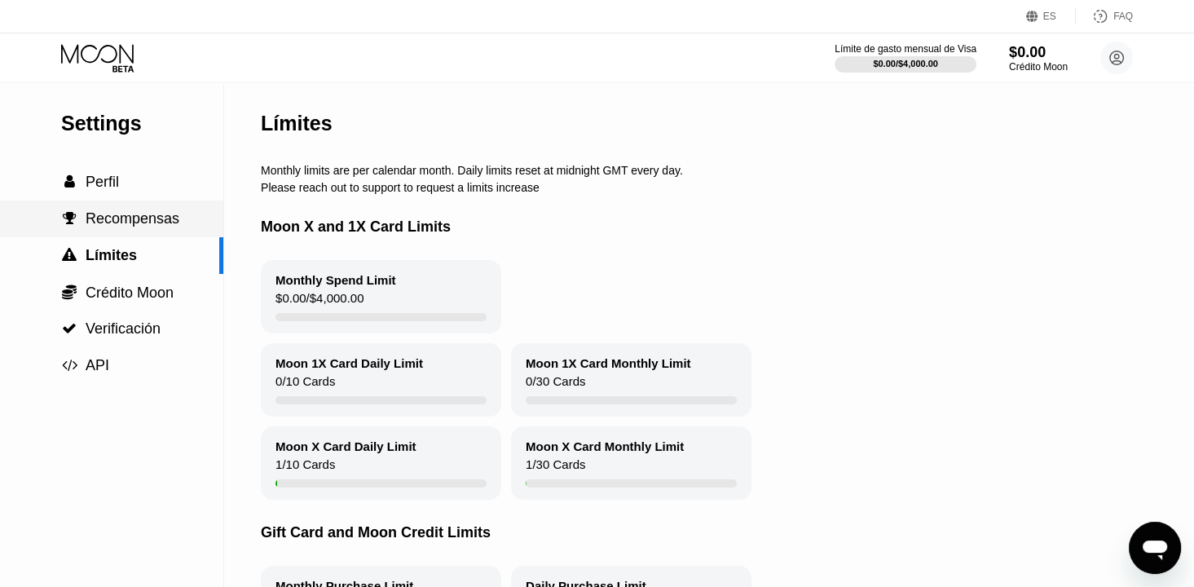
click at [142, 223] on span "Recompensas" at bounding box center [133, 218] width 94 height 16
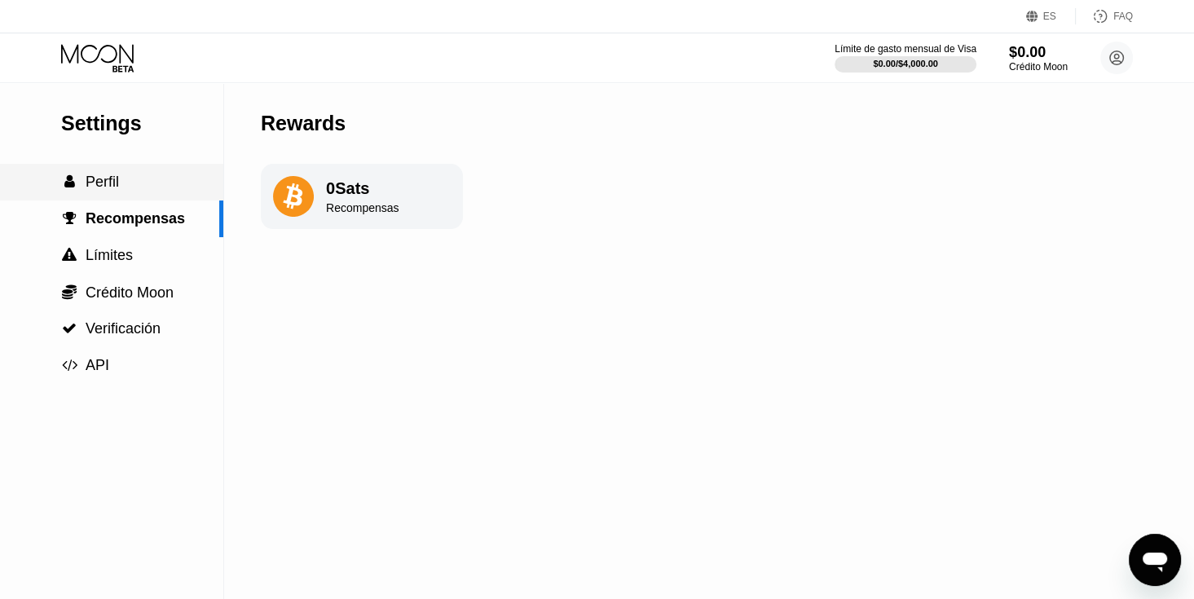
click at [144, 197] on div " Perfil" at bounding box center [111, 182] width 223 height 37
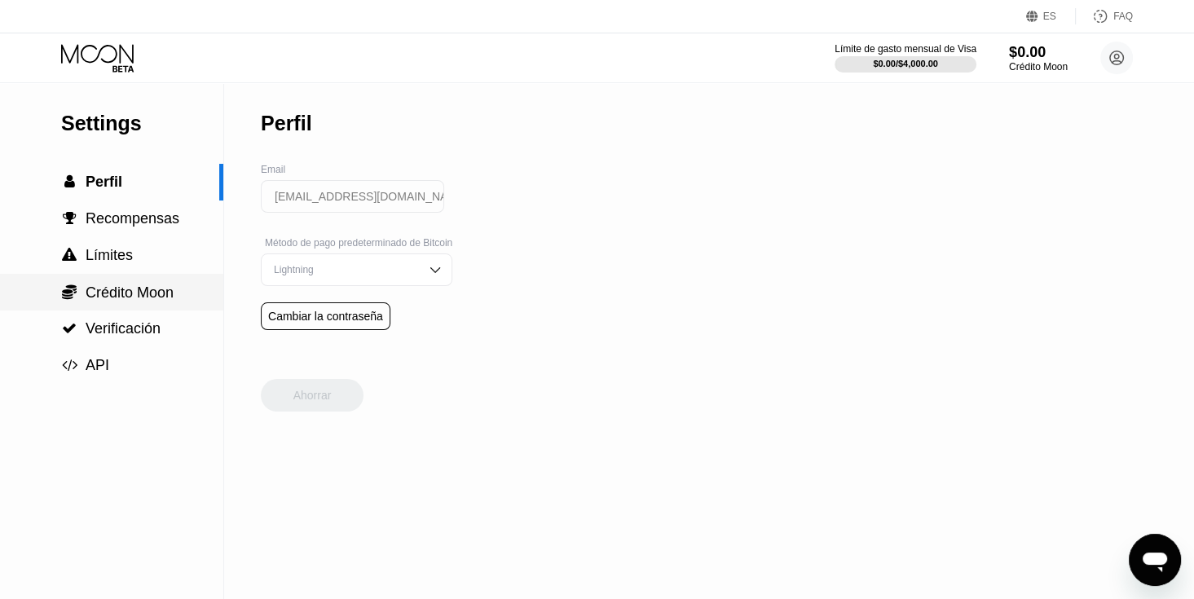
click at [137, 307] on div " Crédito Moon" at bounding box center [111, 292] width 223 height 37
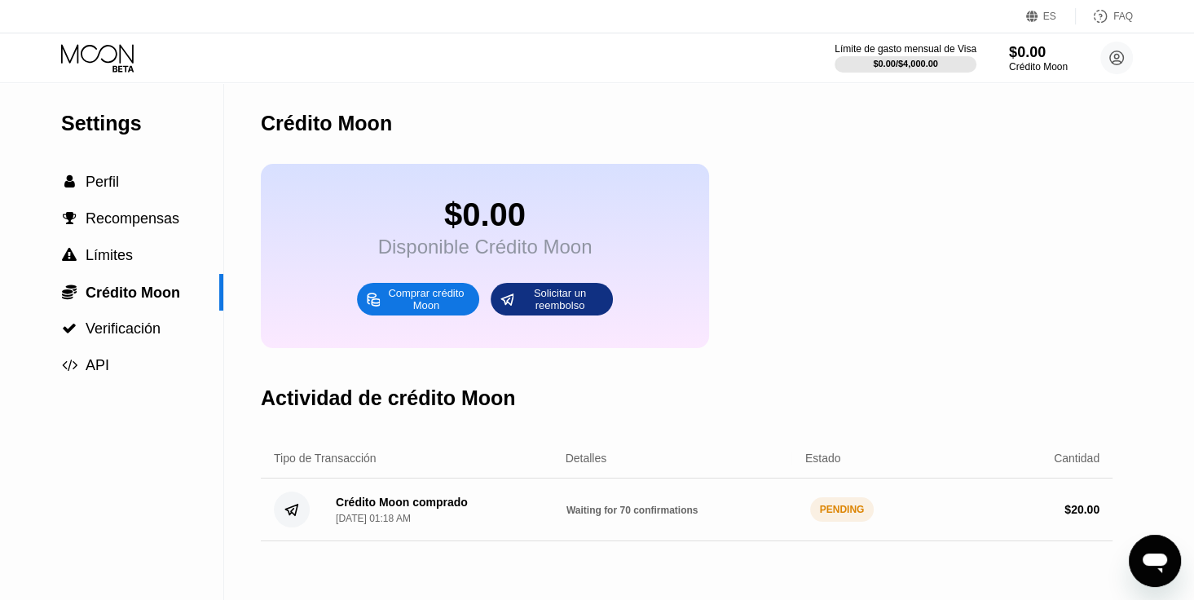
click at [957, 333] on div "$0.00 Disponible Crédito Moon Comprar crédito Moon Solicitar un reembolso" at bounding box center [687, 256] width 852 height 184
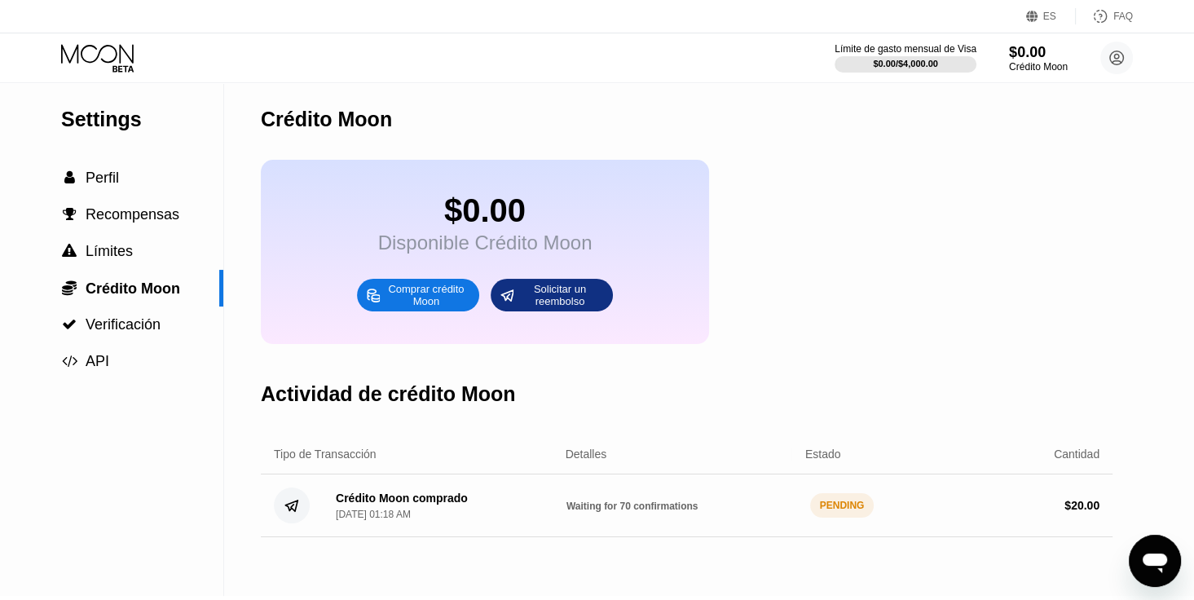
scroll to position [163, 0]
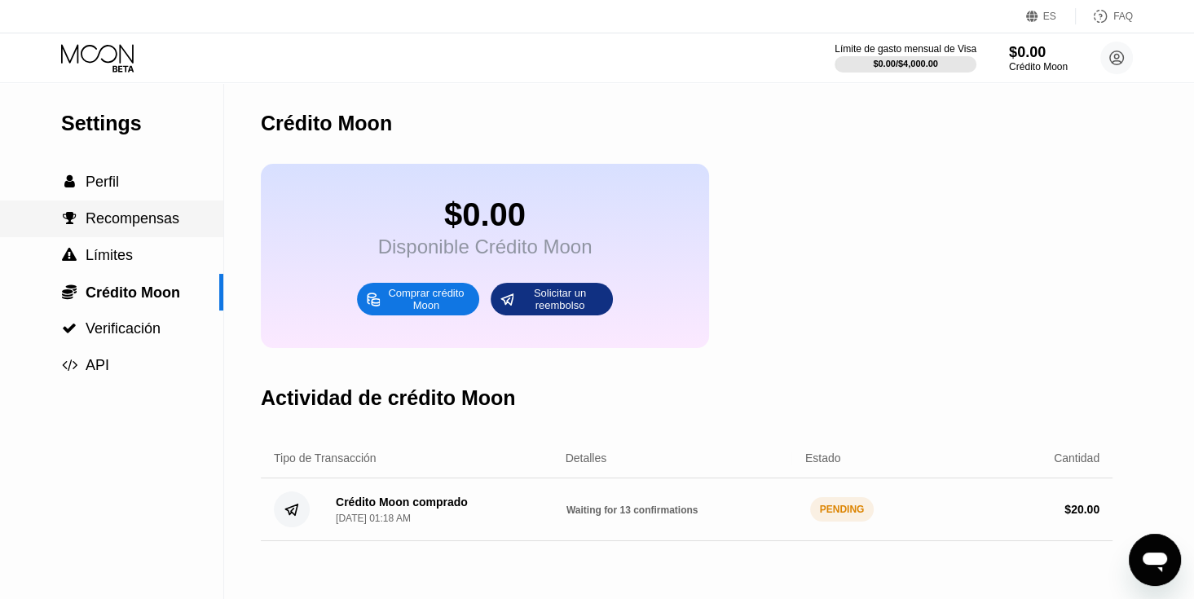
click at [132, 227] on span "Recompensas" at bounding box center [133, 218] width 94 height 16
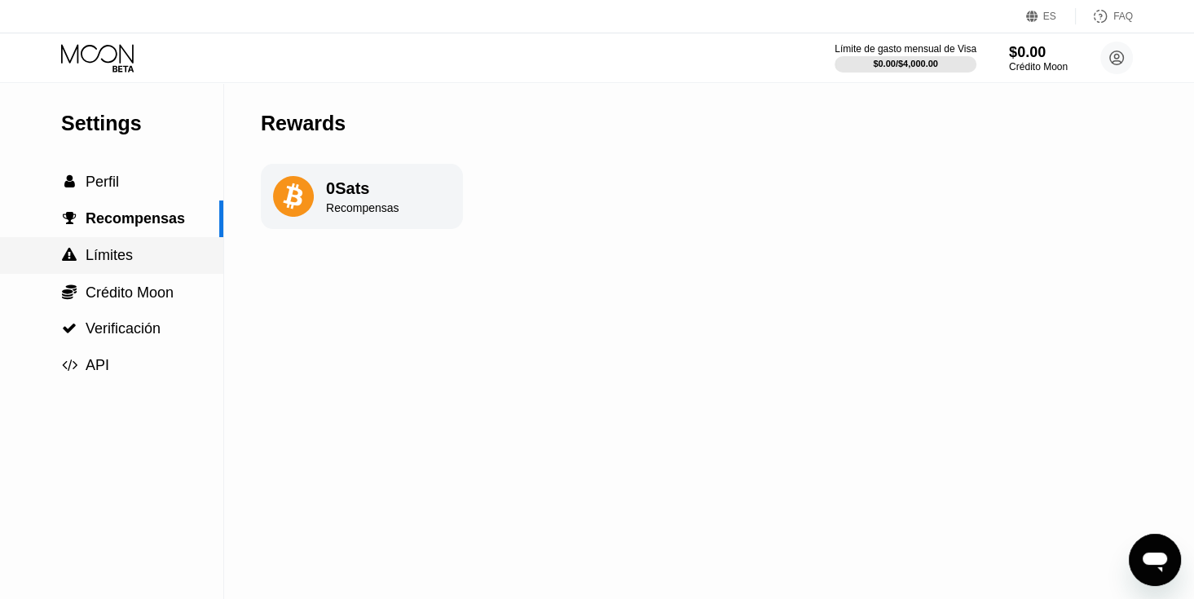
click at [126, 257] on span "Límites" at bounding box center [109, 255] width 47 height 16
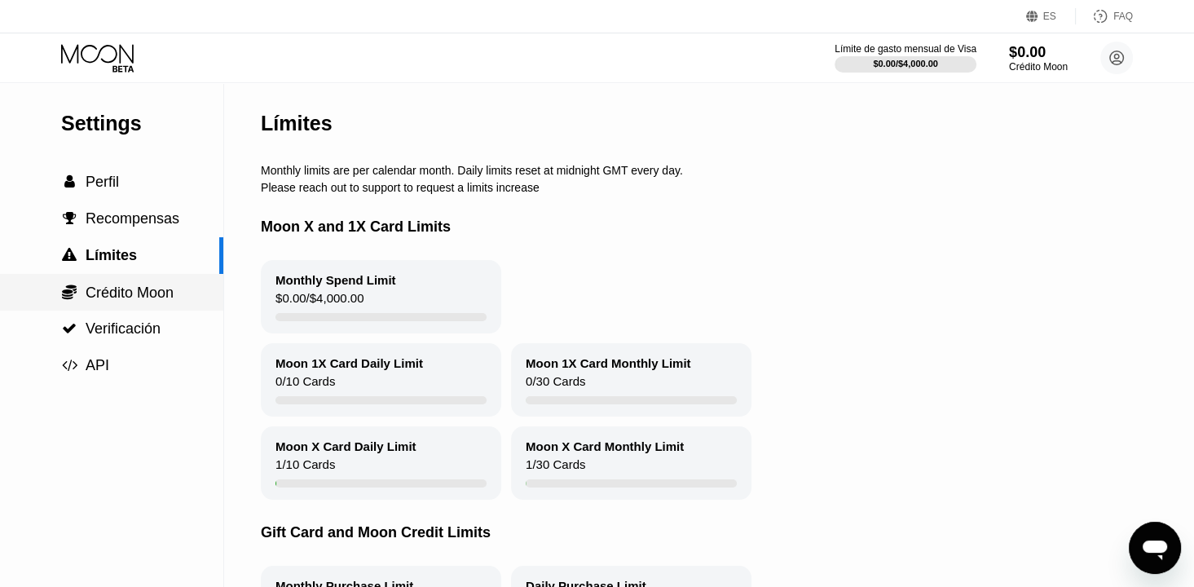
click at [130, 286] on span "Crédito Moon" at bounding box center [130, 293] width 88 height 16
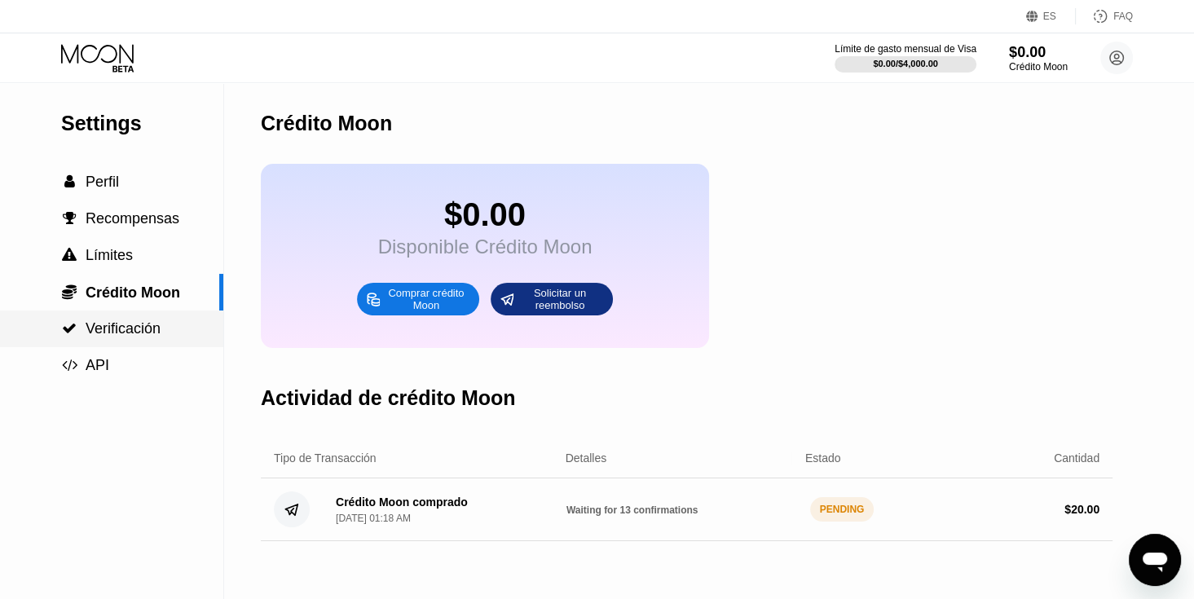
click at [125, 320] on div " Verificación" at bounding box center [111, 329] width 223 height 37
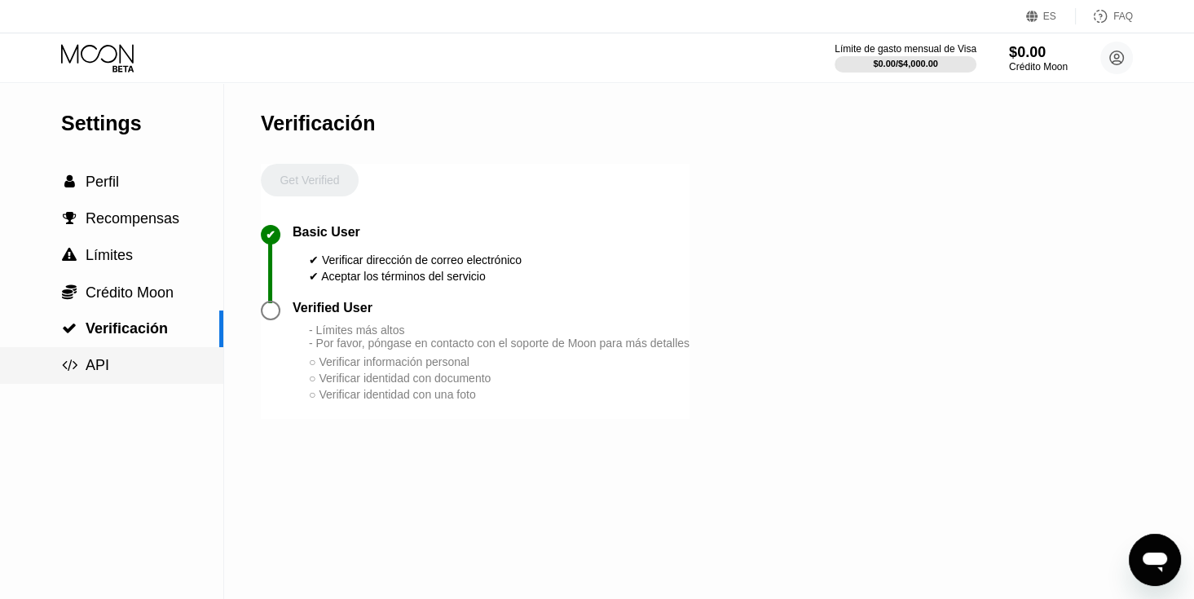
click at [123, 354] on div " API" at bounding box center [111, 365] width 223 height 37
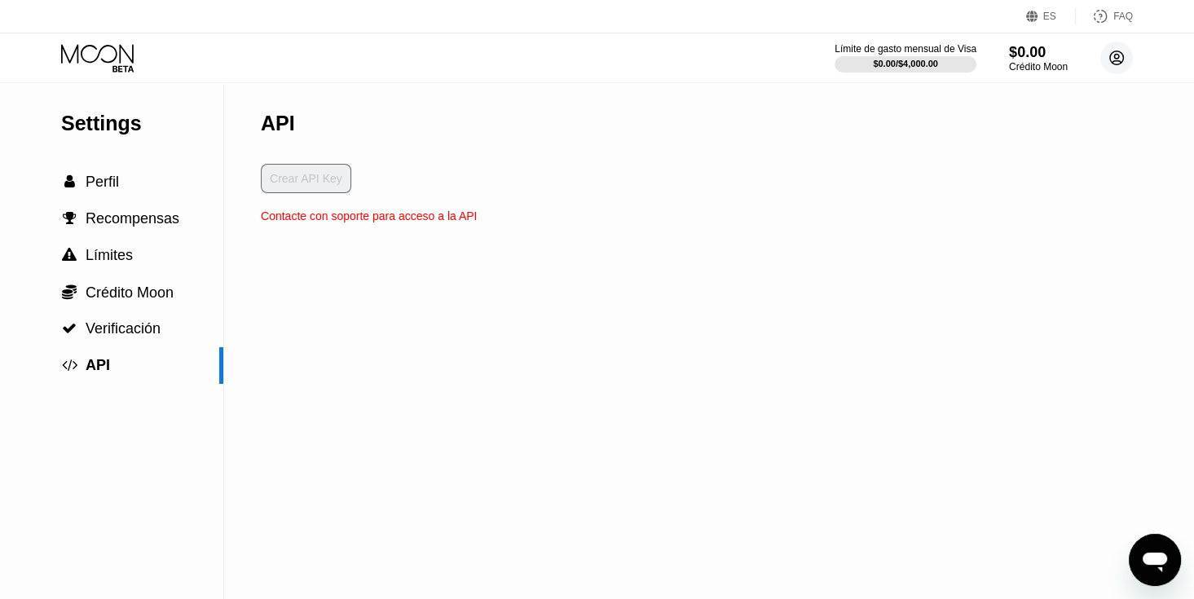
click at [1116, 55] on circle at bounding box center [1117, 58] width 33 height 33
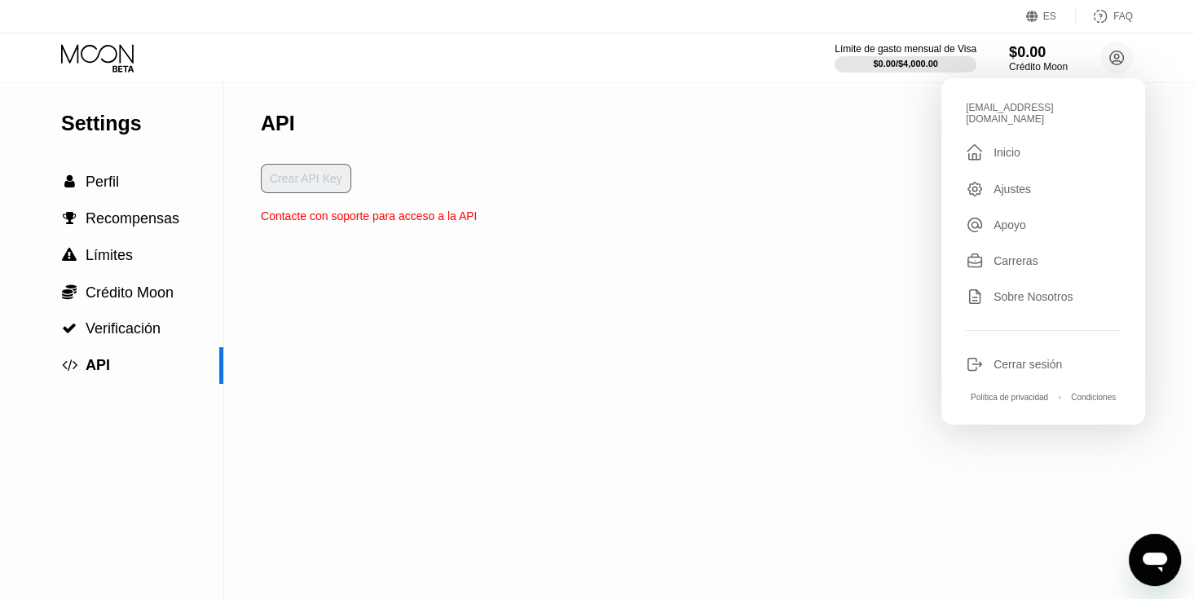
drag, startPoint x: 1004, startPoint y: 249, endPoint x: 781, endPoint y: 269, distance: 224.2
click at [777, 269] on div "Settings  Perfil  Recompensas  Límites  Crédito Moon  Verificación  API A…" at bounding box center [597, 341] width 1194 height 516
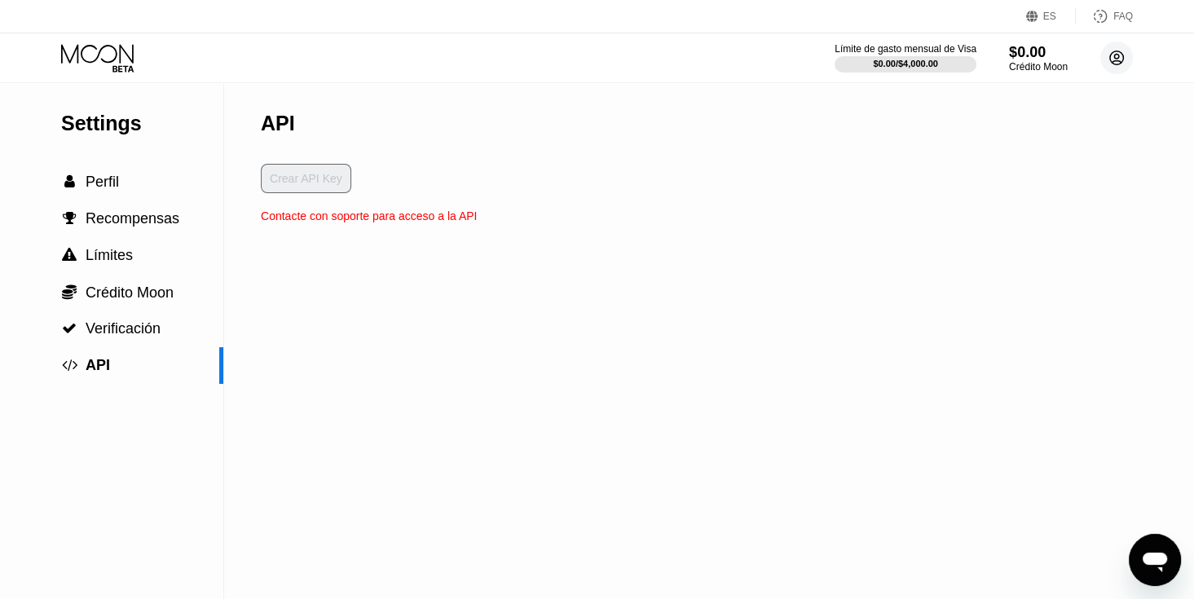
click at [1111, 47] on circle at bounding box center [1117, 58] width 33 height 33
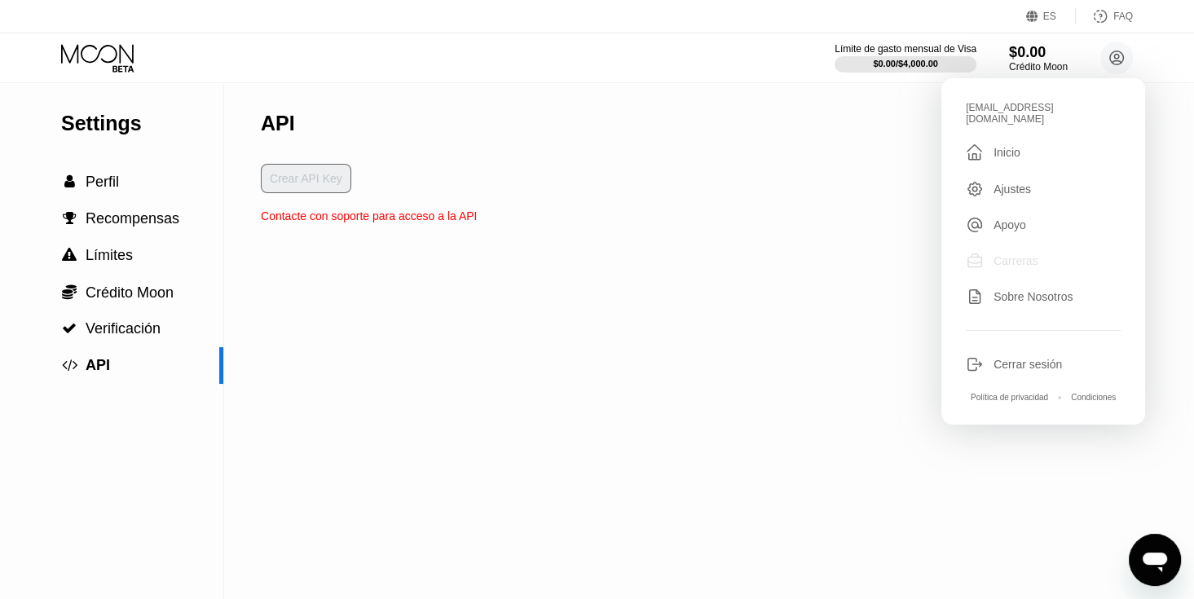
click at [1025, 254] on div "Carreras" at bounding box center [1016, 260] width 44 height 13
click at [341, 408] on div "API Crear API Key Contacte con soporte para acceso a la API" at bounding box center [369, 341] width 216 height 517
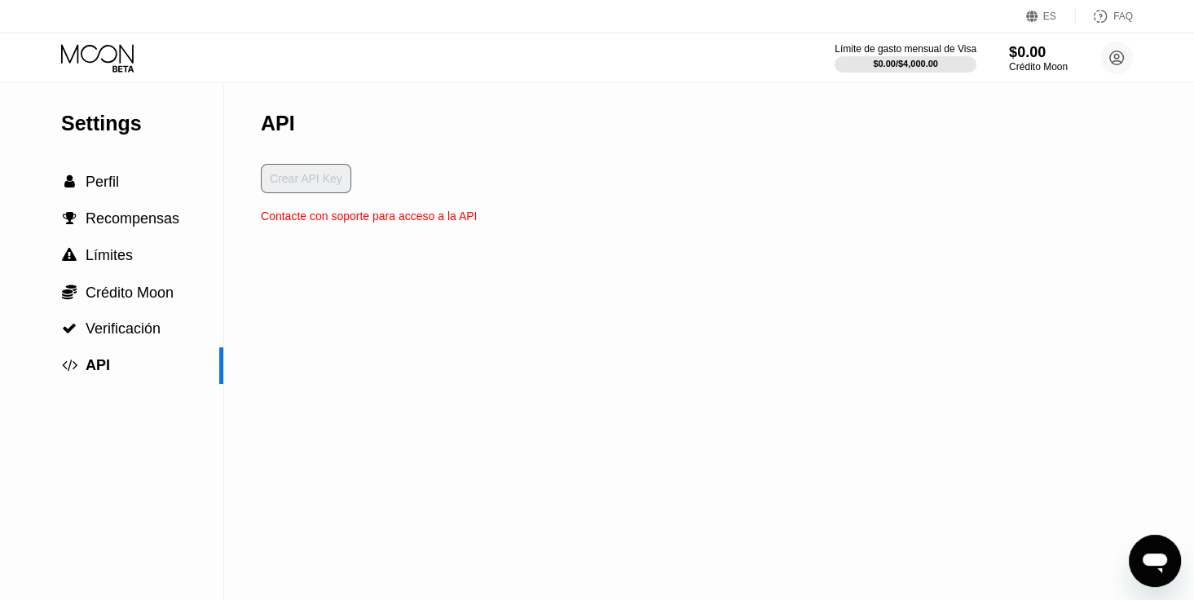
click at [100, 48] on icon at bounding box center [99, 58] width 76 height 29
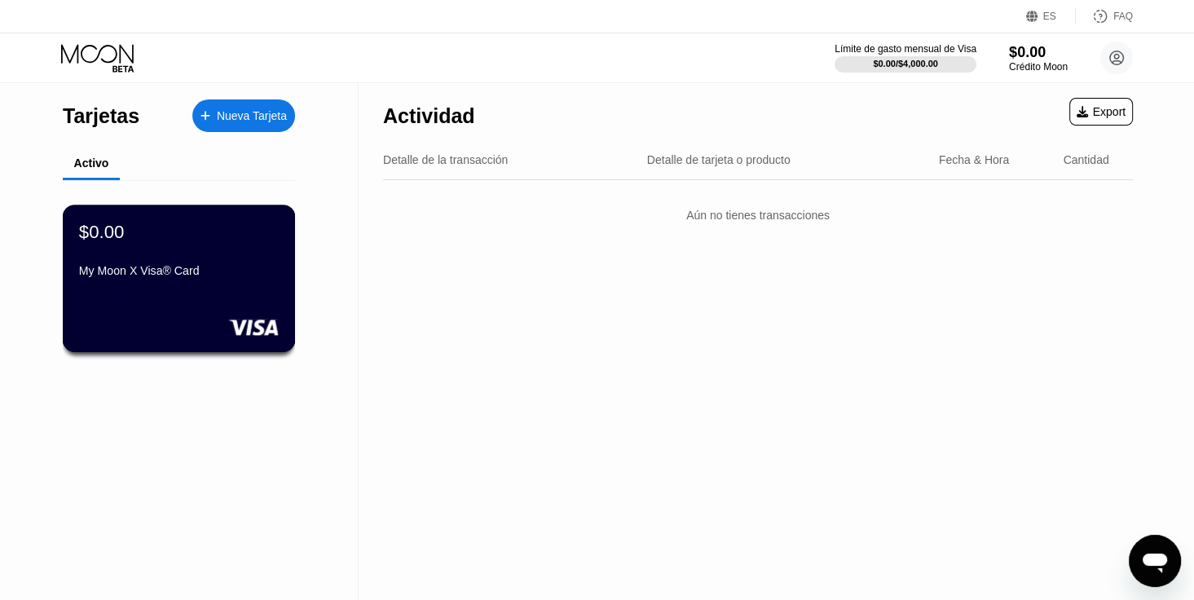
click at [118, 238] on div "$0.00" at bounding box center [102, 231] width 46 height 21
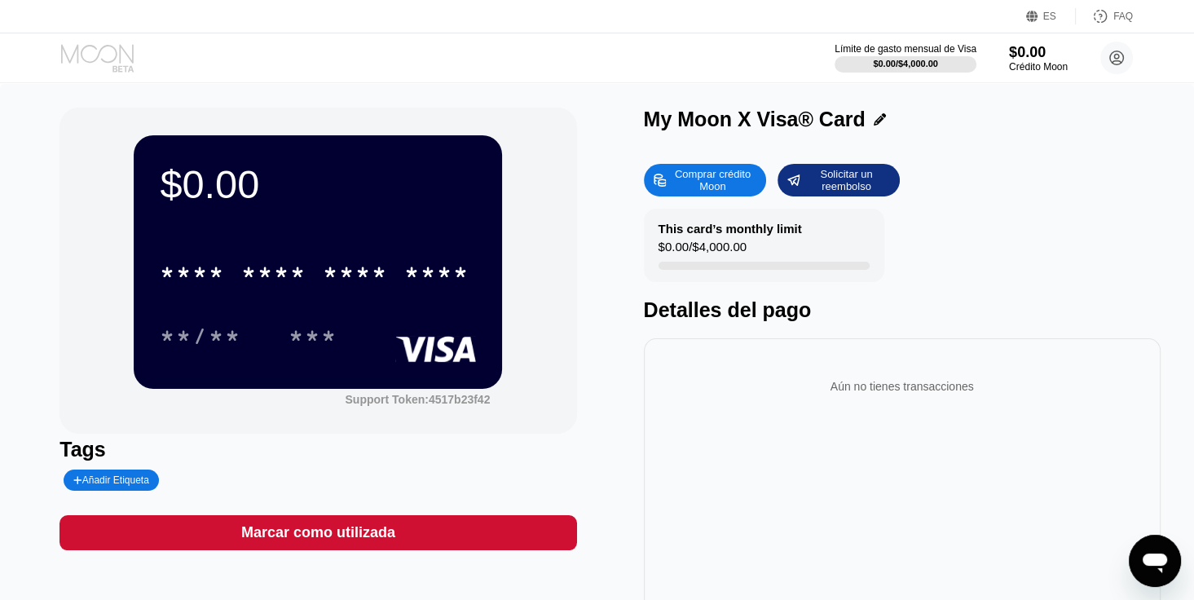
click at [121, 60] on icon at bounding box center [99, 58] width 76 height 29
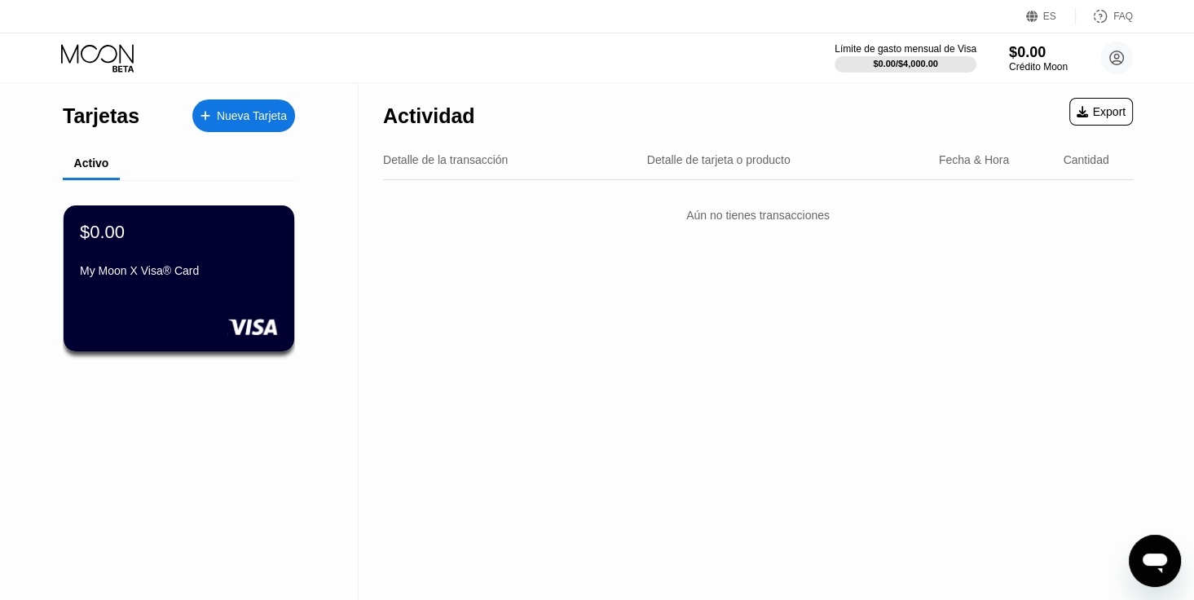
click at [107, 68] on icon at bounding box center [99, 58] width 76 height 29
click at [127, 44] on icon at bounding box center [99, 58] width 76 height 29
drag, startPoint x: 767, startPoint y: 250, endPoint x: 624, endPoint y: 237, distance: 143.3
click at [767, 250] on div "Actividad Export Detalle de la transacción Detalle de tarjeta o producto Fecha …" at bounding box center [758, 341] width 799 height 517
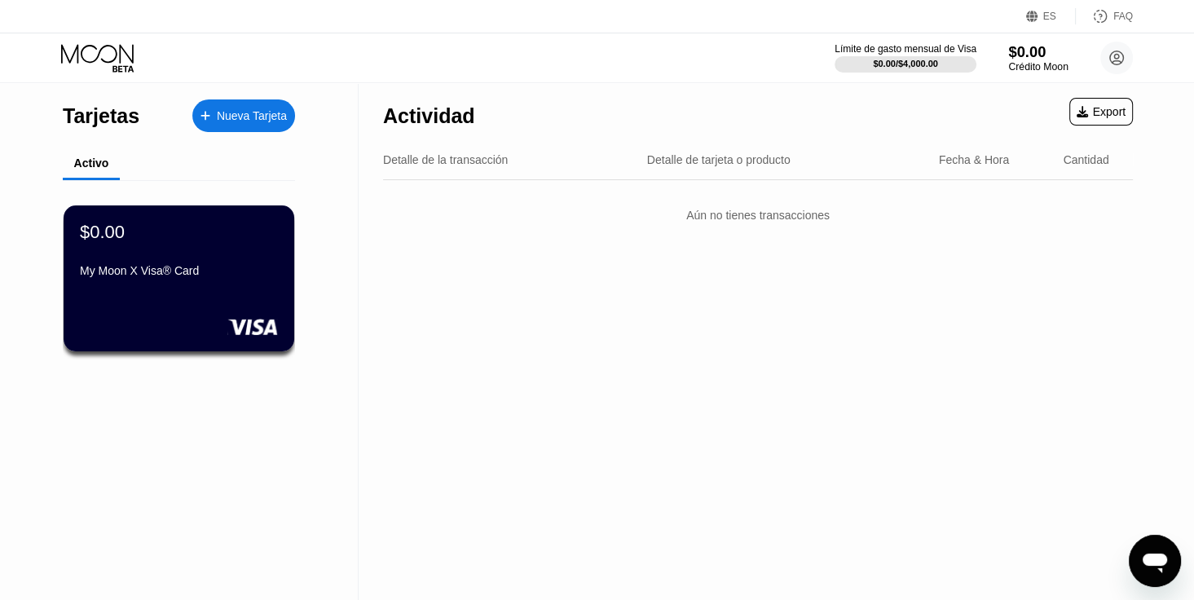
click at [1046, 51] on div "$0.00" at bounding box center [1038, 51] width 60 height 17
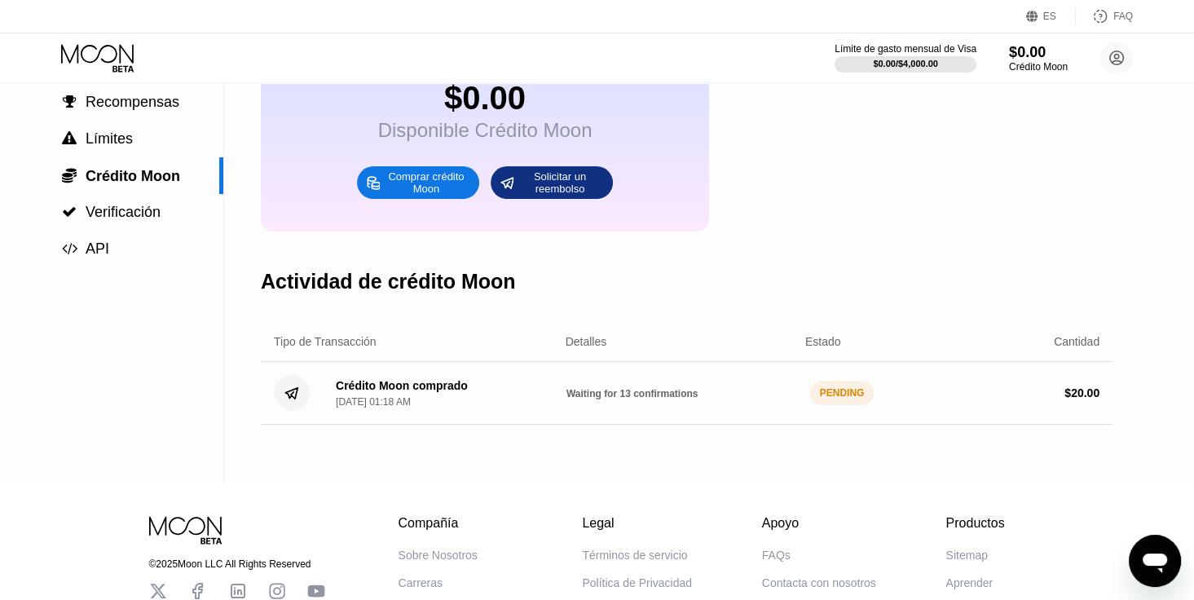
scroll to position [163, 0]
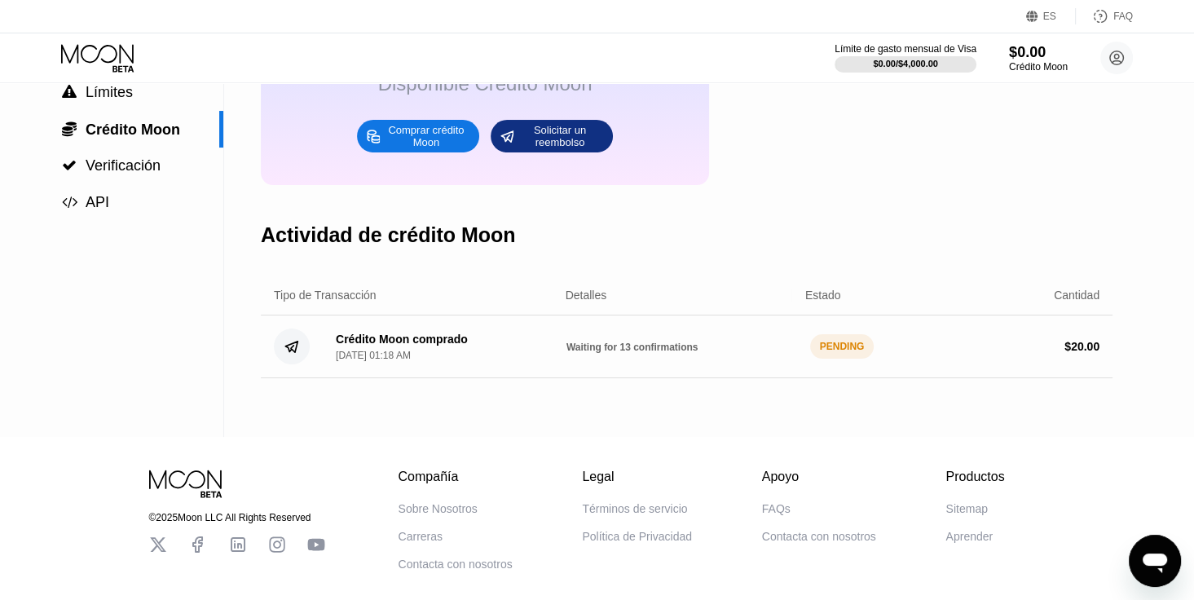
click at [340, 417] on div "Crédito Moon $0.00 Disponible Crédito Moon Comprar crédito Moon Solicitar un re…" at bounding box center [687, 178] width 852 height 517
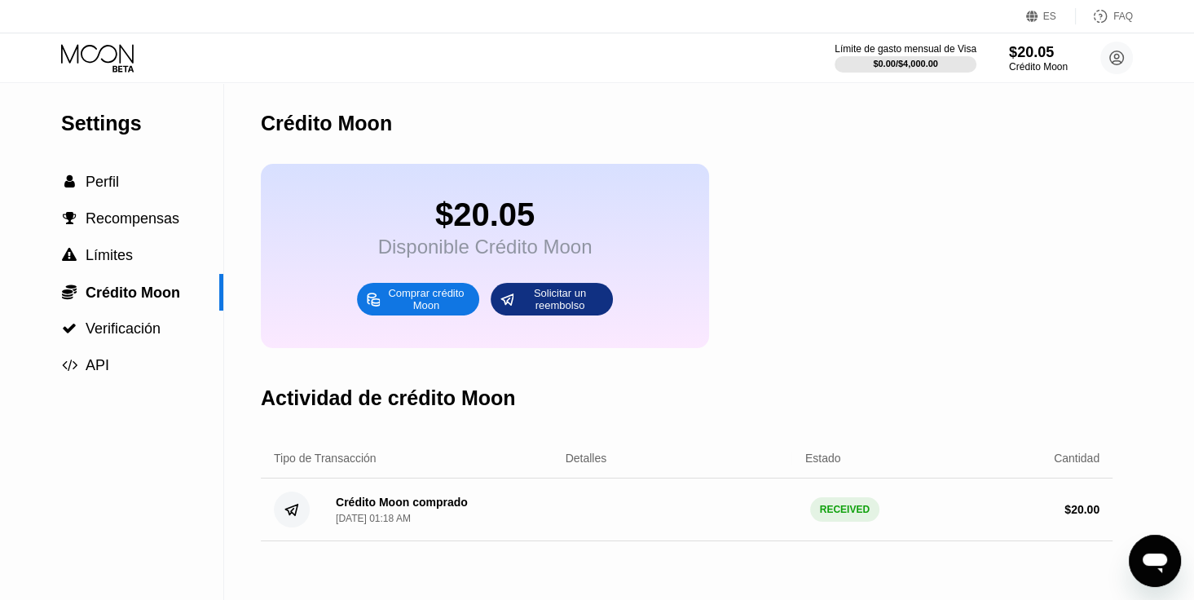
click at [101, 49] on icon at bounding box center [97, 53] width 73 height 19
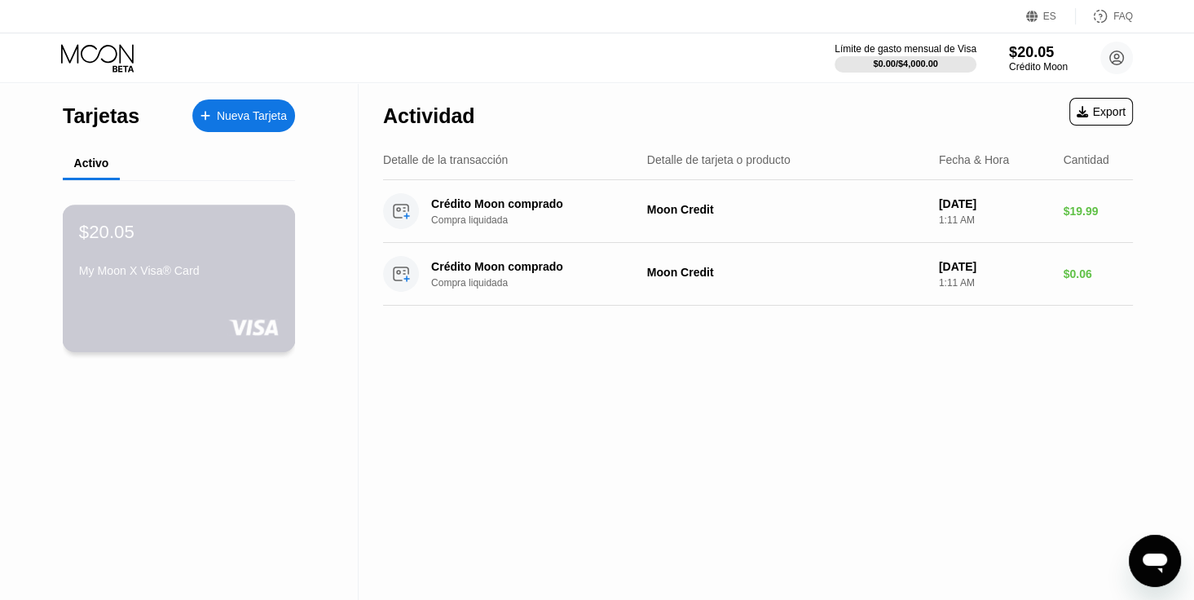
click at [141, 225] on div "$20.05" at bounding box center [179, 231] width 200 height 21
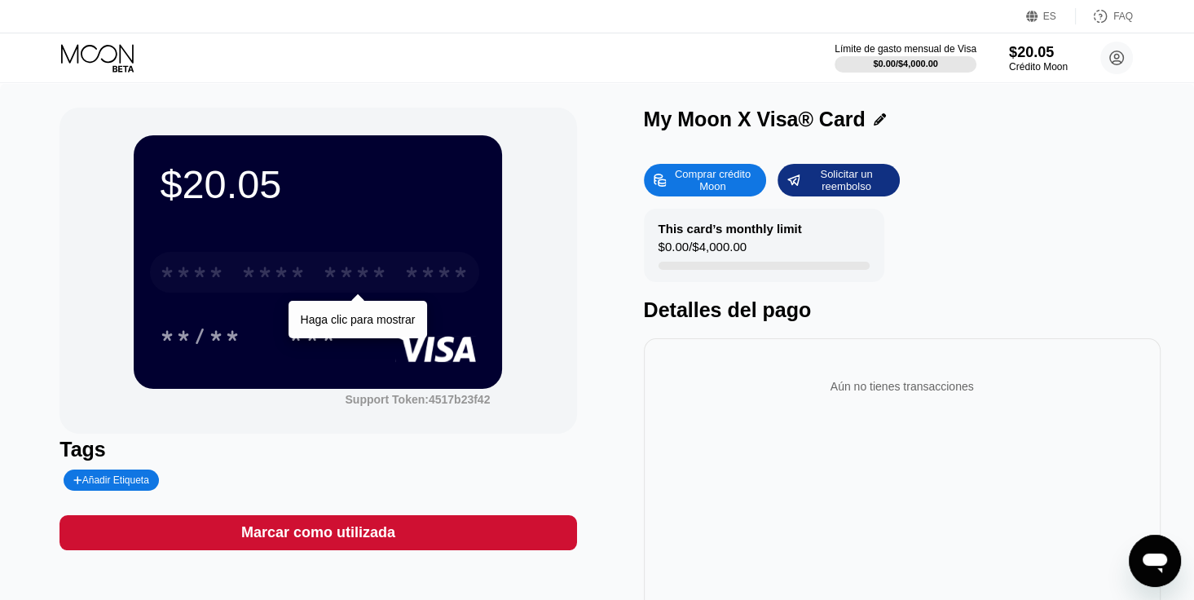
click at [349, 276] on div "* * * *" at bounding box center [355, 275] width 65 height 26
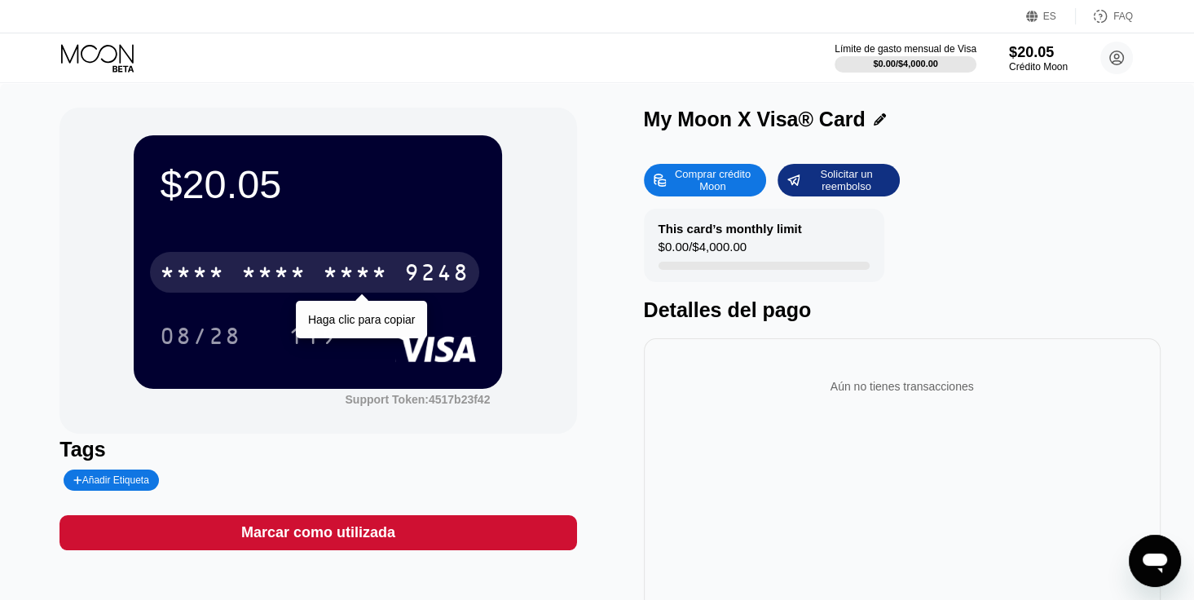
click at [324, 264] on div "* * * *" at bounding box center [355, 275] width 65 height 26
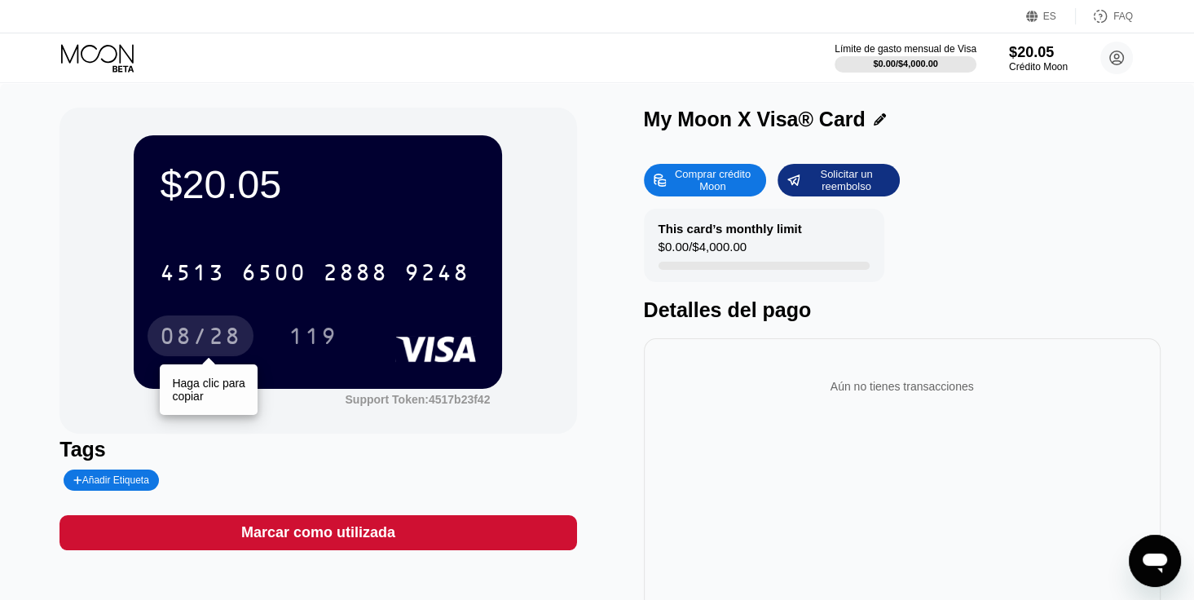
click at [173, 332] on div "08/28" at bounding box center [201, 338] width 82 height 26
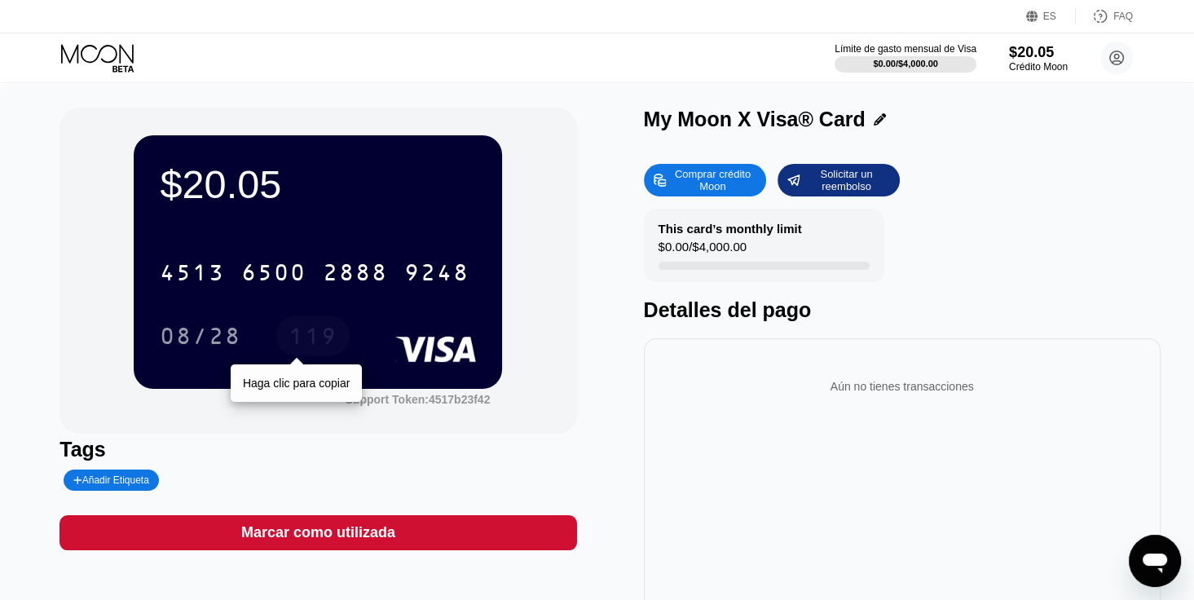
click at [297, 335] on div "119" at bounding box center [313, 338] width 49 height 26
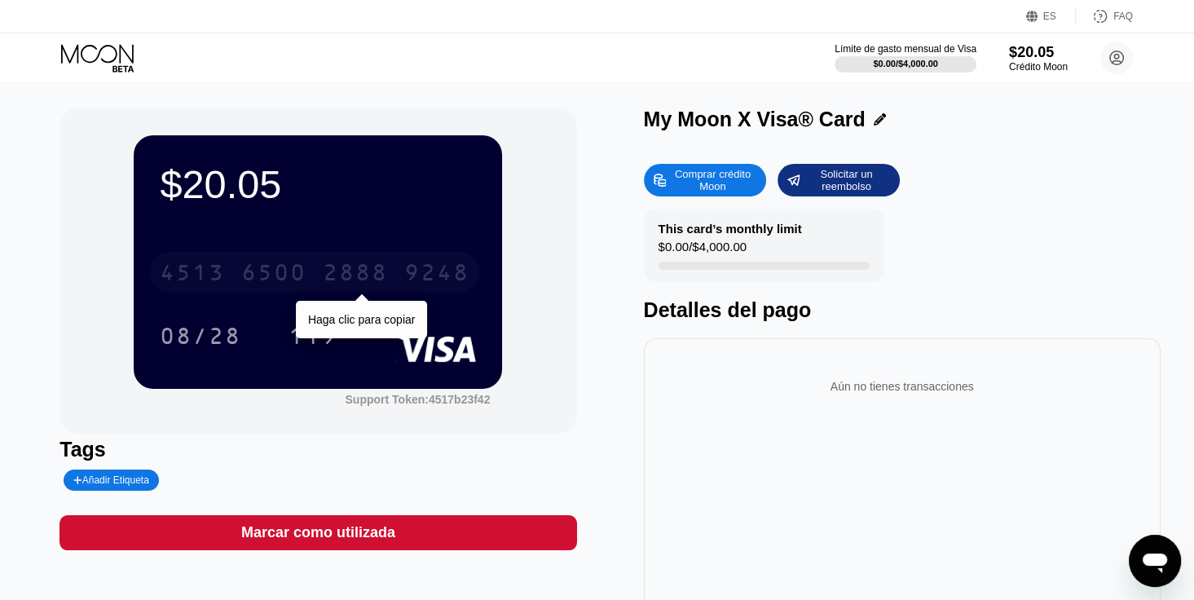
click at [236, 268] on div "4513 6500 2888 9248" at bounding box center [314, 272] width 329 height 41
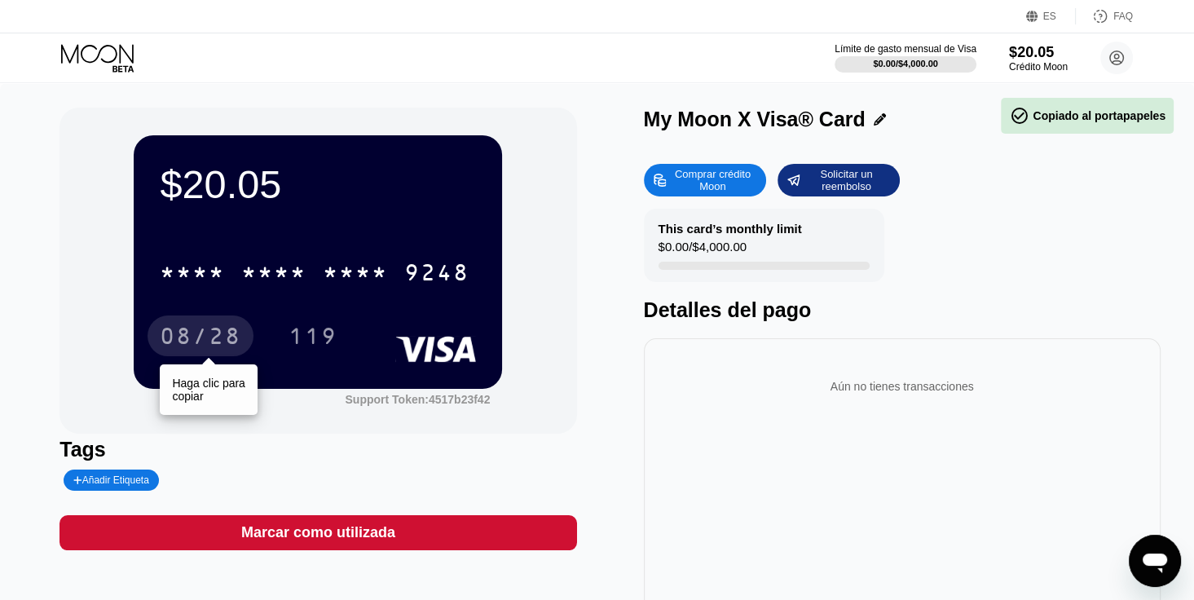
click at [207, 327] on div "08/28" at bounding box center [201, 335] width 106 height 41
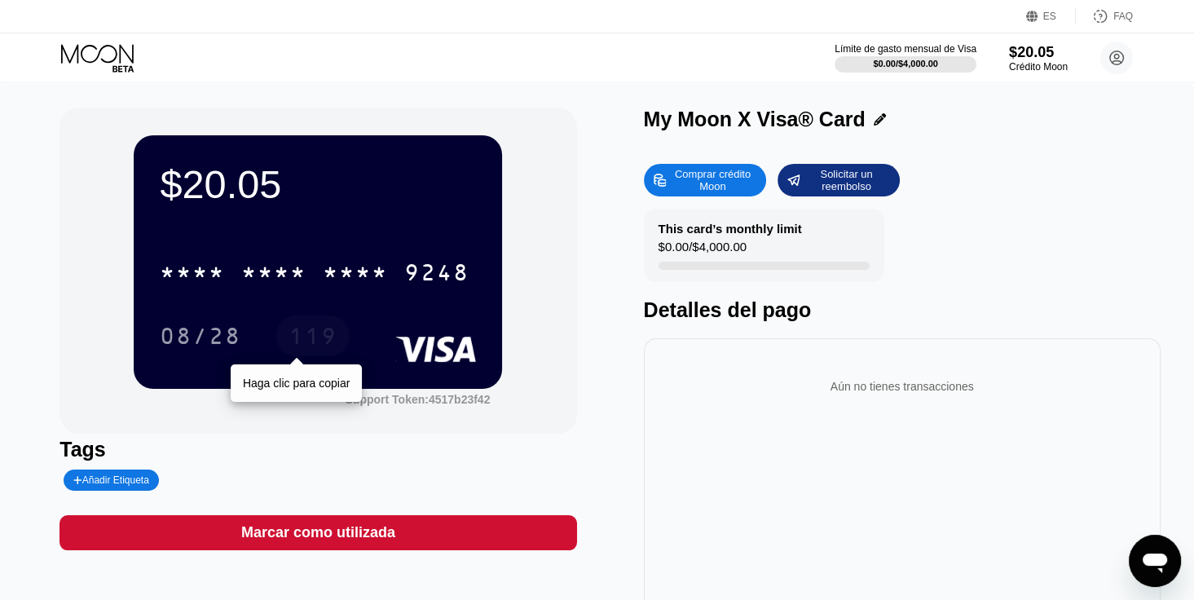
drag, startPoint x: 328, startPoint y: 344, endPoint x: 224, endPoint y: 421, distance: 129.3
click at [327, 344] on div "119" at bounding box center [313, 338] width 49 height 26
click at [35, 351] on div "$20.05 * * * * * * * * * * * * 9248 08/28 119 Support Token: 4517b23f42 Tags Añ…" at bounding box center [597, 373] width 1194 height 581
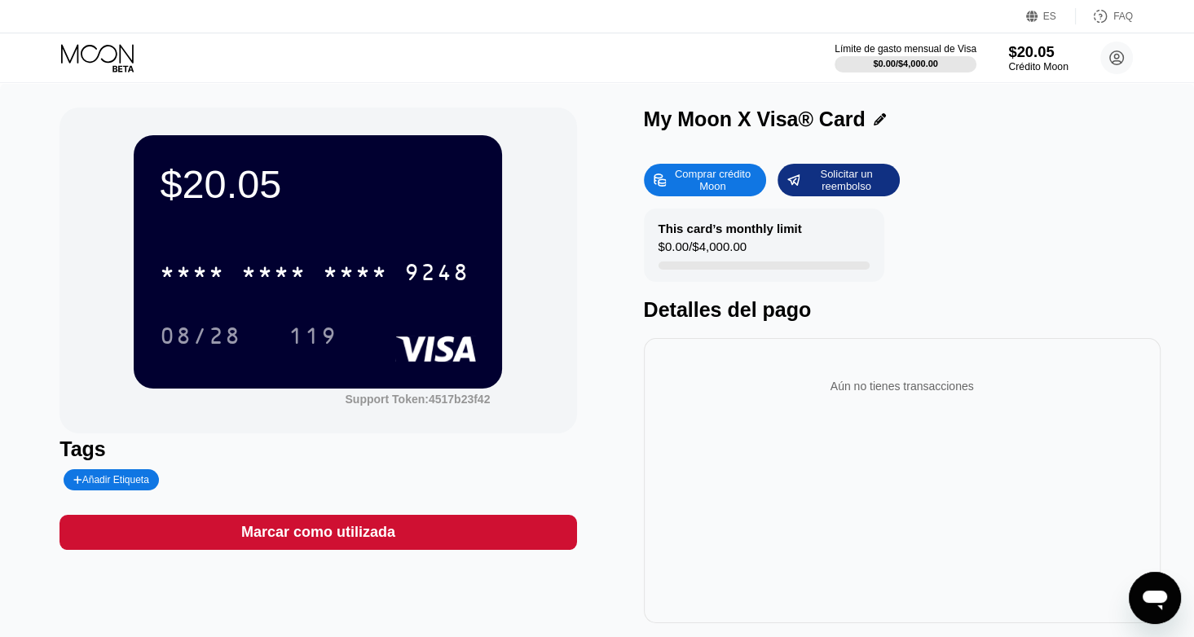
click at [1026, 61] on div "Crédito Moon" at bounding box center [1038, 66] width 60 height 11
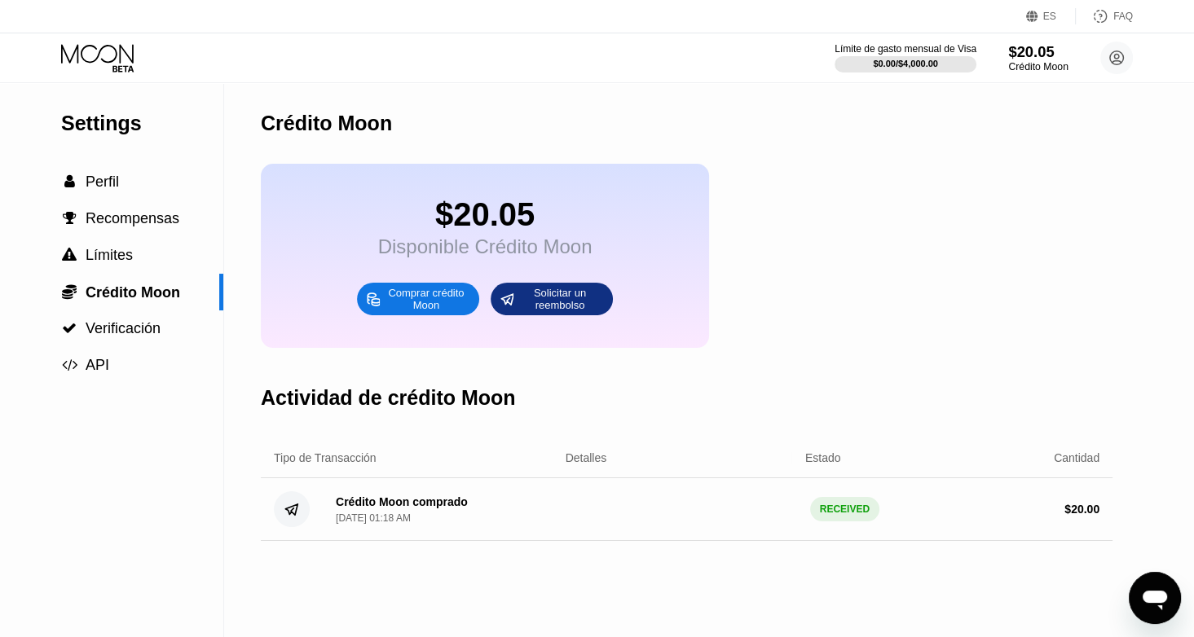
click at [1025, 51] on div "$20.05" at bounding box center [1038, 51] width 60 height 17
click at [1038, 61] on div "Crédito Moon" at bounding box center [1038, 66] width 60 height 11
click at [417, 312] on div "Comprar crédito Moon" at bounding box center [427, 299] width 90 height 26
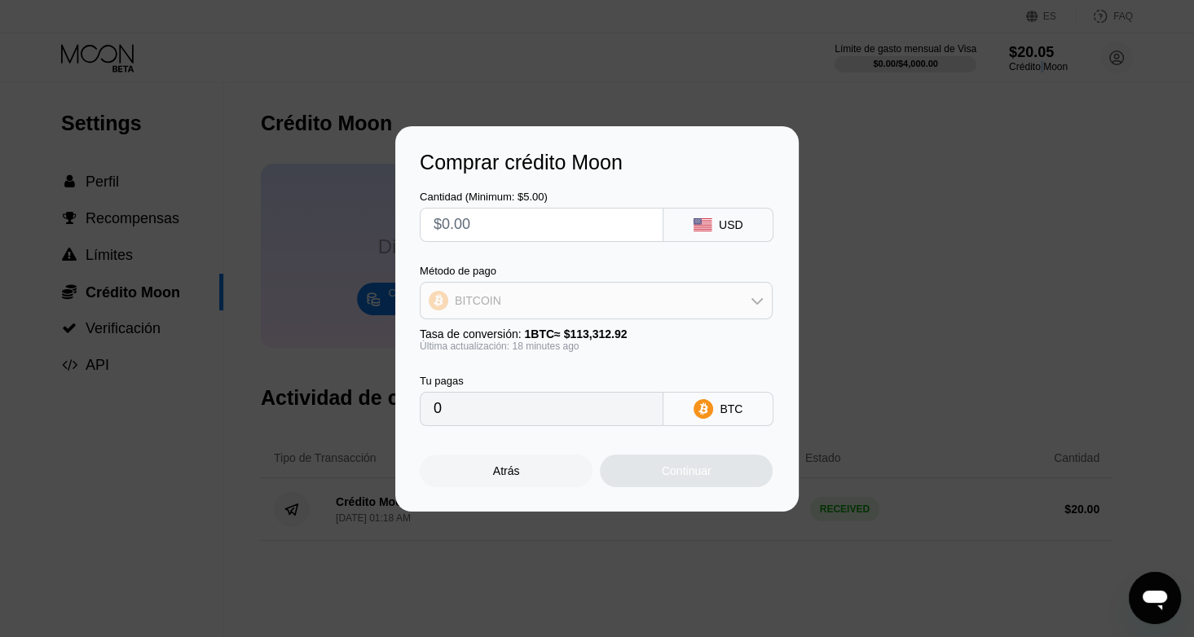
drag, startPoint x: 552, startPoint y: 293, endPoint x: 532, endPoint y: 326, distance: 38.0
click at [552, 294] on div "BITCOIN" at bounding box center [596, 301] width 351 height 33
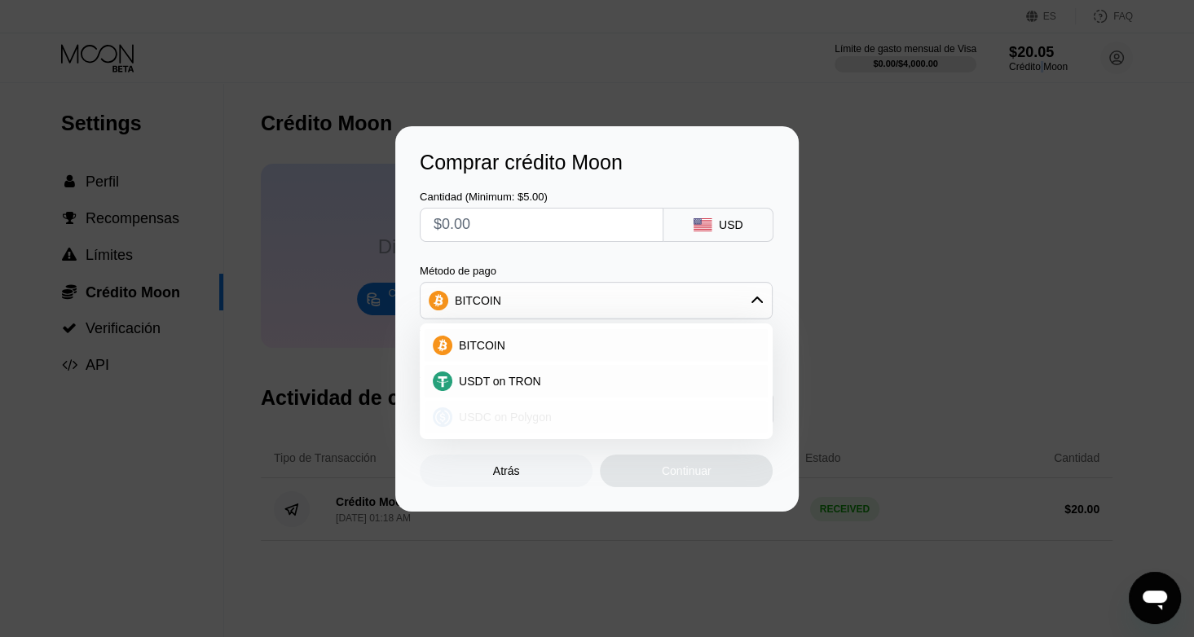
click at [500, 412] on span "USDC on Polygon" at bounding box center [505, 417] width 93 height 13
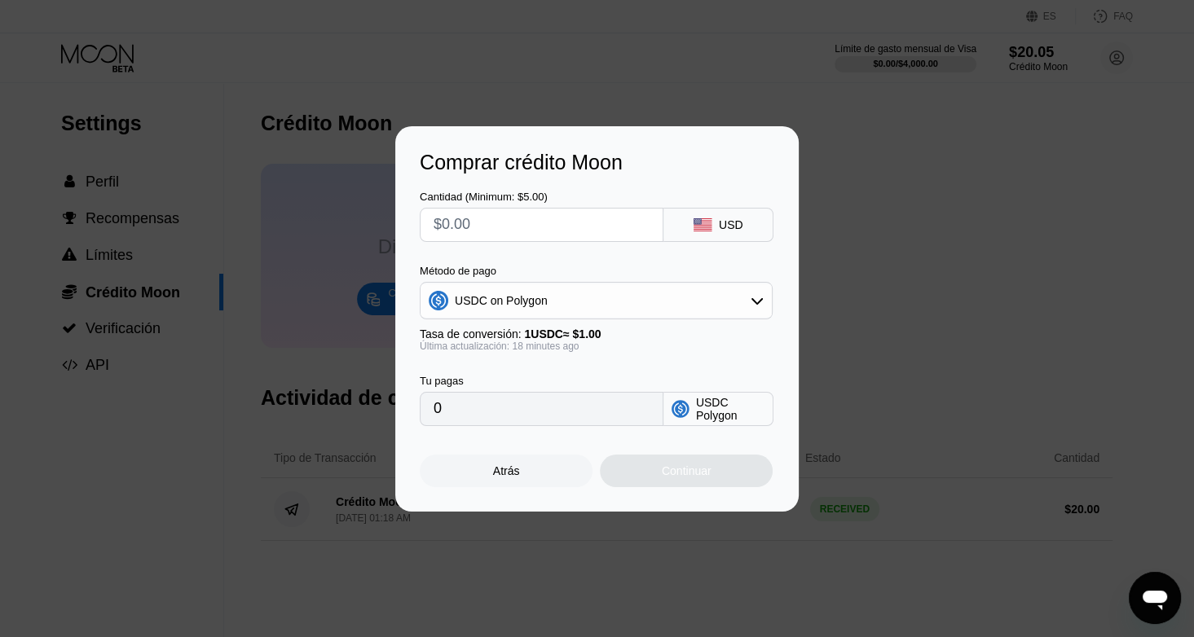
click at [509, 240] on div at bounding box center [542, 225] width 244 height 34
click at [487, 219] on input "text" at bounding box center [542, 225] width 216 height 33
type input "$2"
type input "2.00000000"
type input "0"
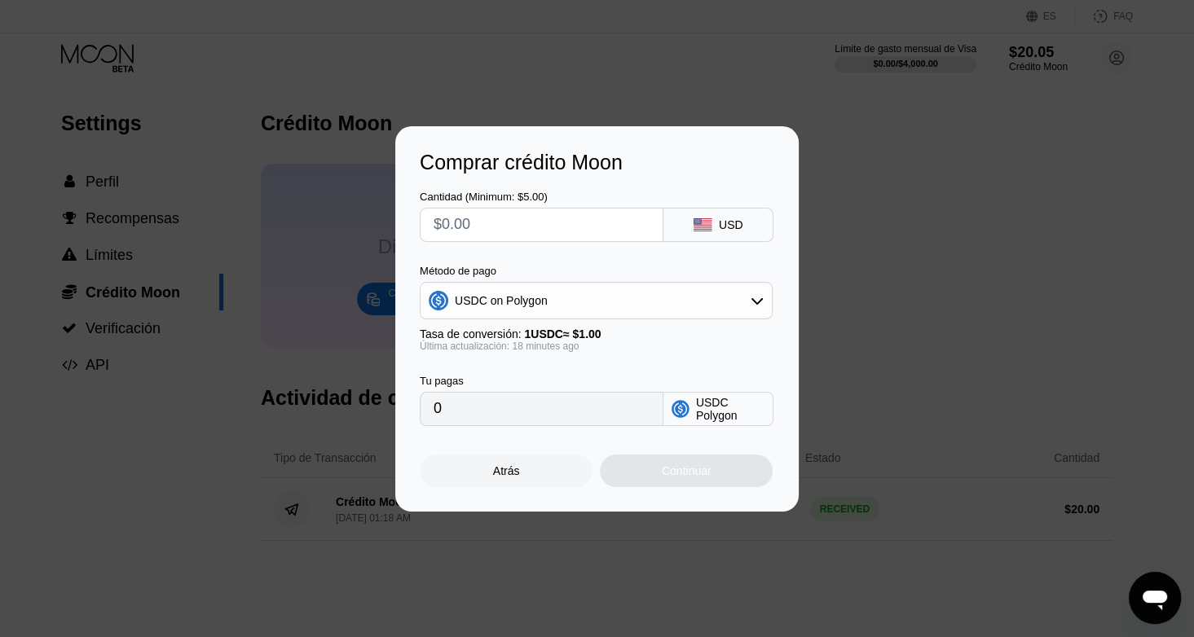
type input "$5"
type input "5.00000000"
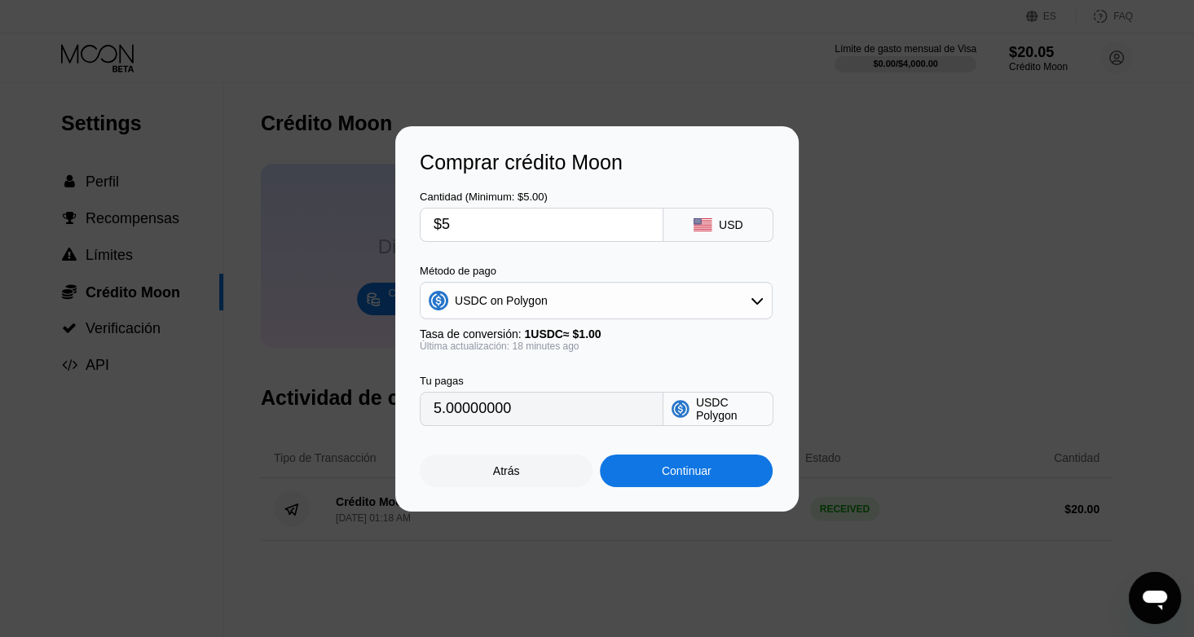
type input "$5"
click at [698, 478] on div "Continuar" at bounding box center [687, 471] width 50 height 13
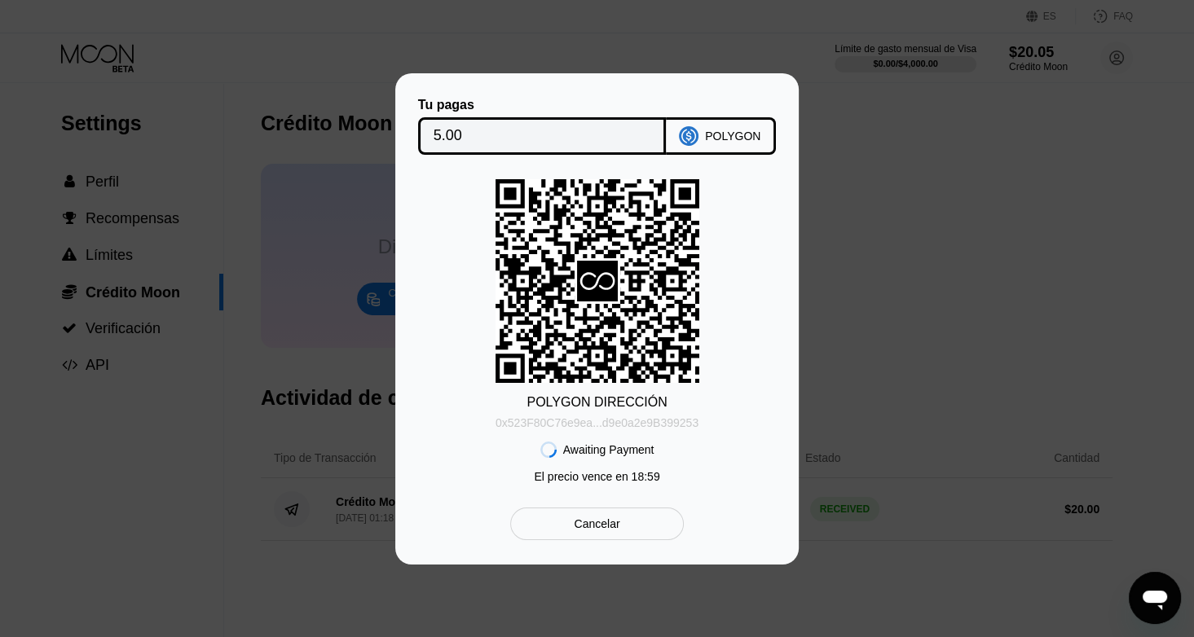
click at [583, 427] on div "0x523F80C76e9ea...d9e0a2e9B399253" at bounding box center [597, 423] width 203 height 13
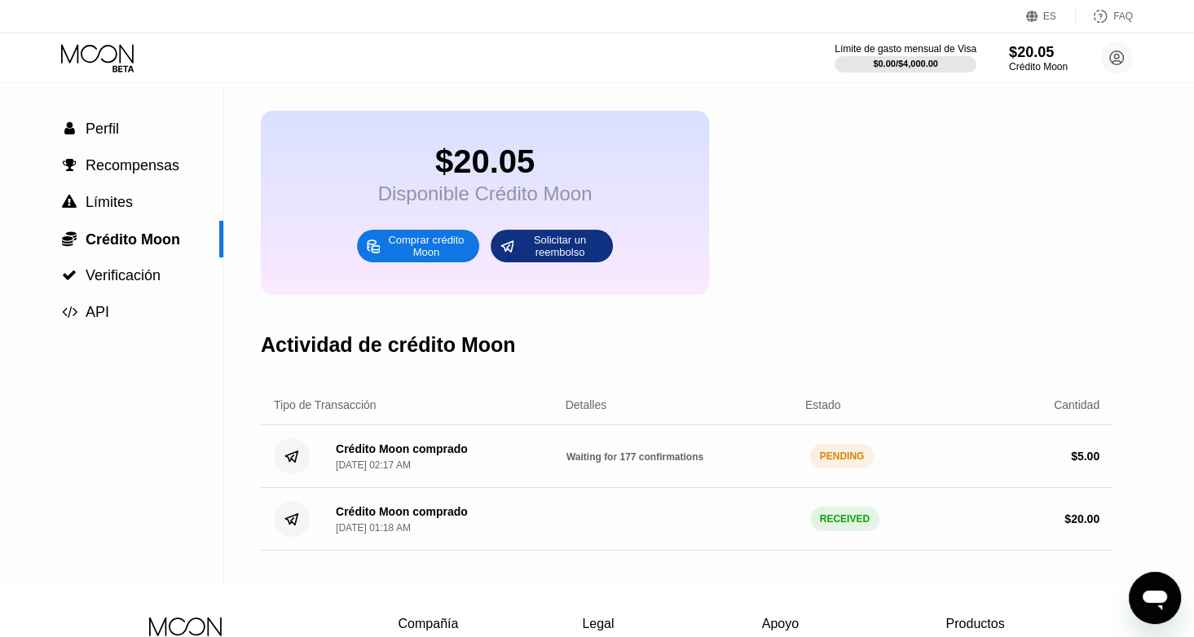
scroll to position [82, 0]
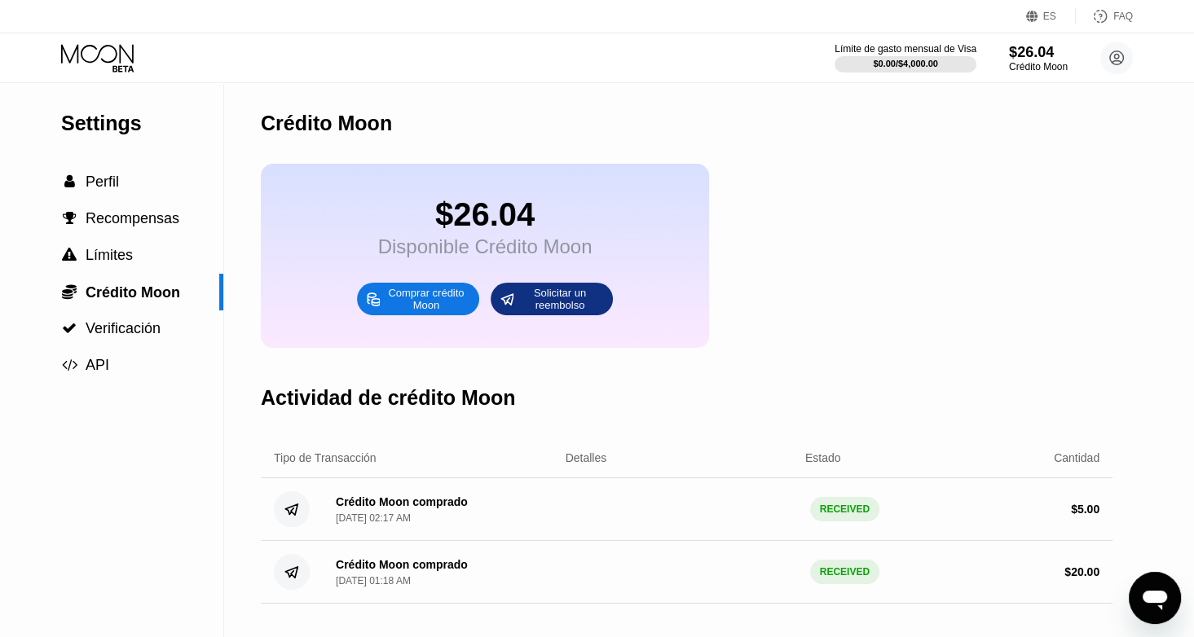
click at [475, 216] on div "$26.04" at bounding box center [485, 214] width 214 height 37
click at [112, 56] on icon at bounding box center [99, 58] width 76 height 29
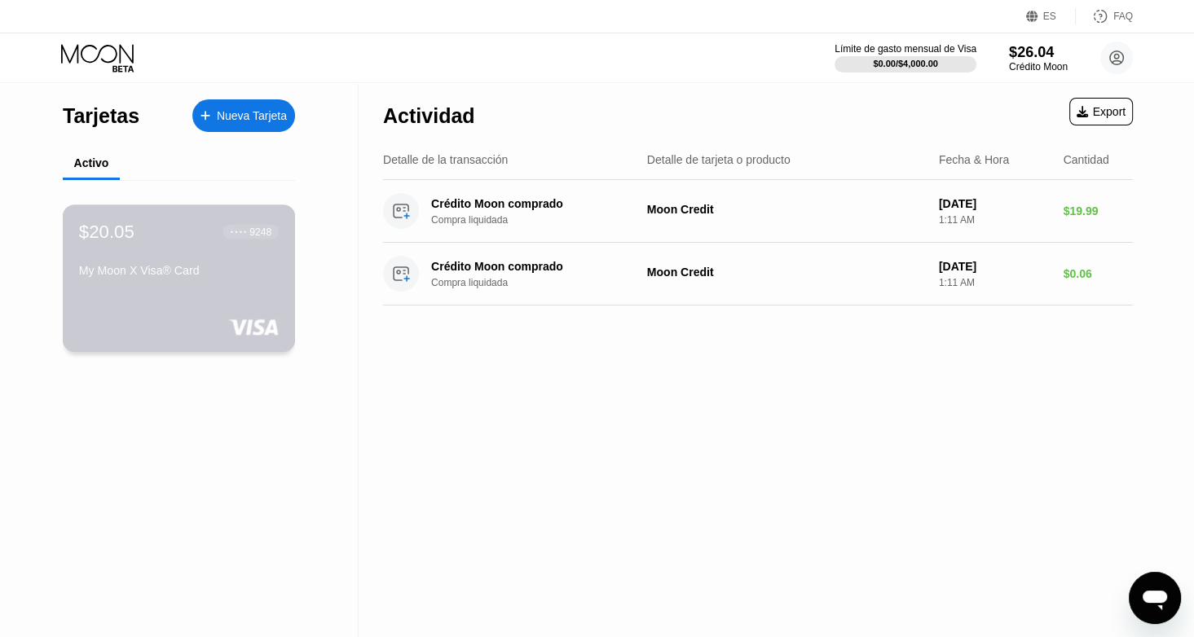
click at [162, 250] on div "$20.05 ● ● ● ● 9248 My Moon X Visa® Card" at bounding box center [179, 252] width 200 height 63
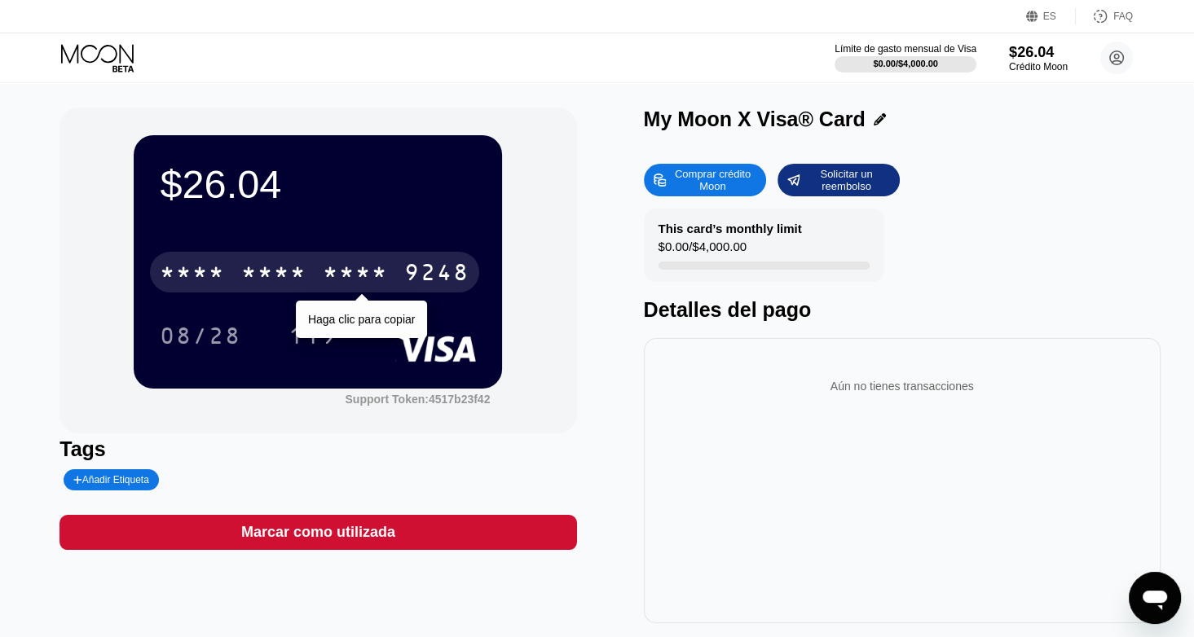
click at [287, 282] on div "* * * *" at bounding box center [273, 275] width 65 height 26
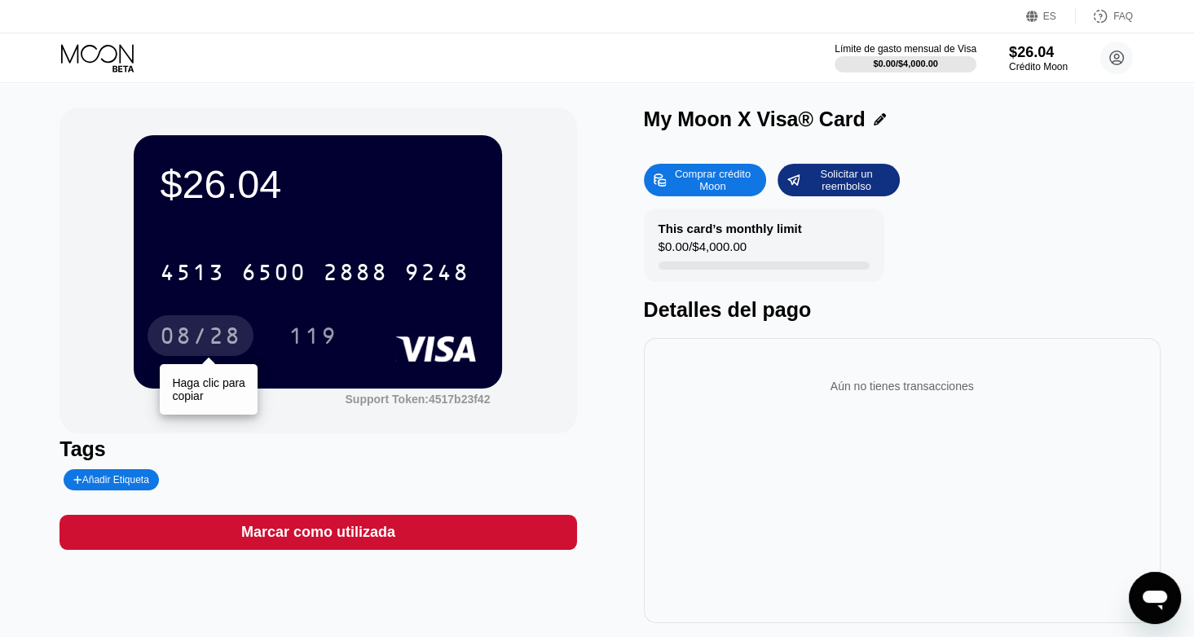
click at [229, 332] on div "08/28" at bounding box center [201, 338] width 82 height 26
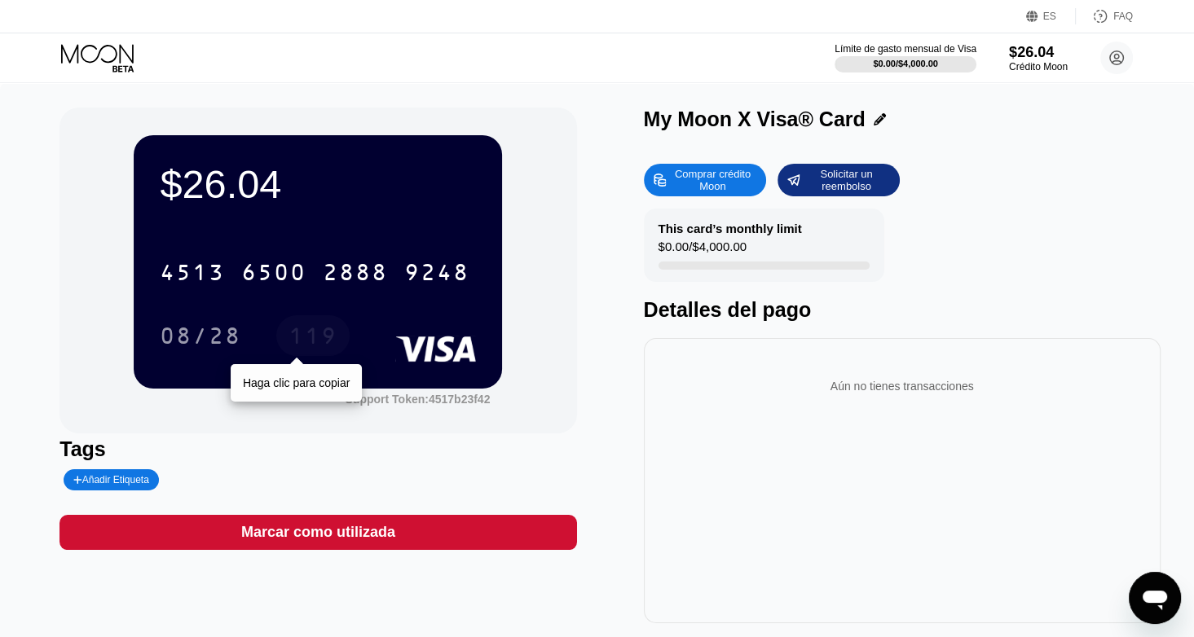
click at [332, 350] on div "119" at bounding box center [313, 338] width 49 height 26
click at [601, 287] on div "$26.04 4513 6500 2888 9248 08/28 119 Support Token: 4517b23f42 Tags Añadir Etiq…" at bounding box center [597, 366] width 1075 height 516
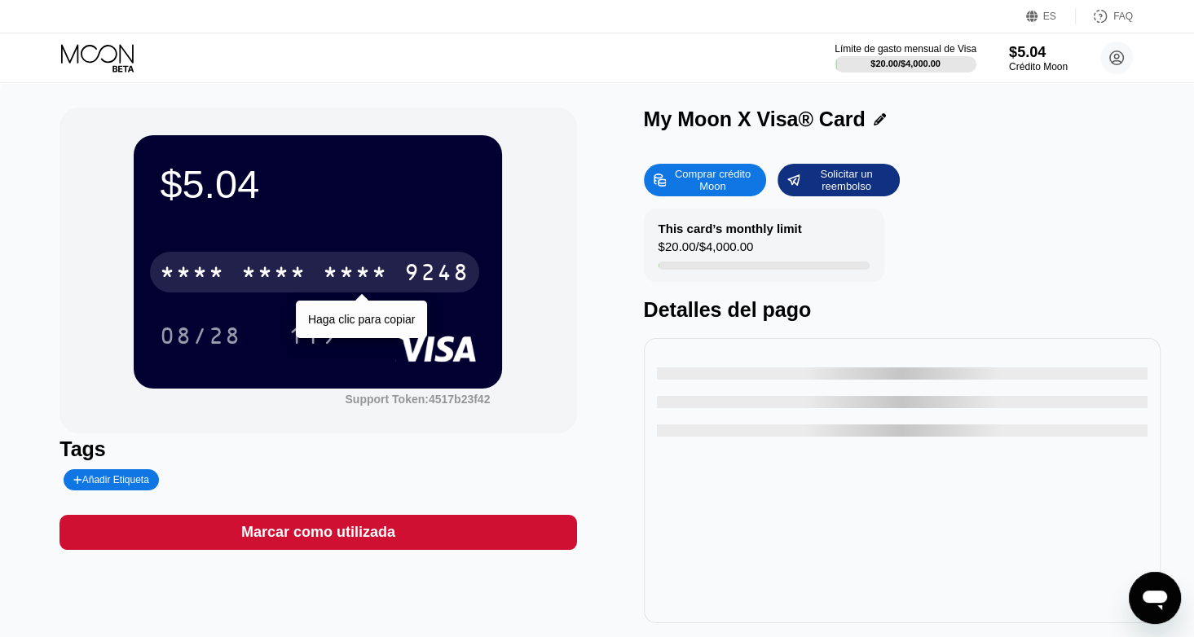
click at [302, 288] on div "* * * *" at bounding box center [273, 275] width 65 height 26
